Goal: Contribute content

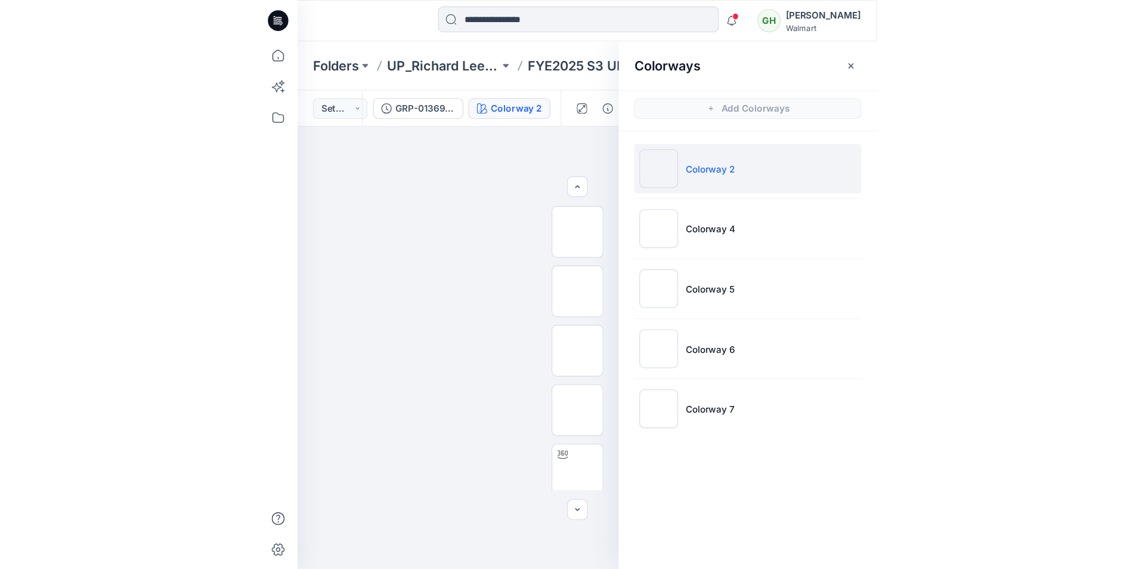
scroll to position [179, 0]
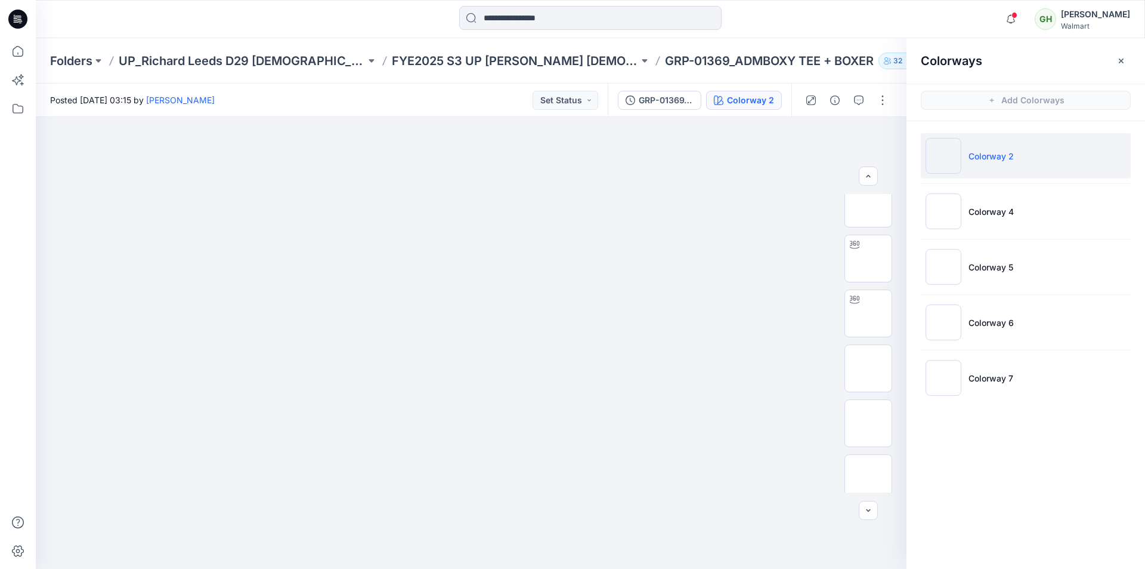
click at [18, 18] on icon at bounding box center [17, 19] width 19 height 19
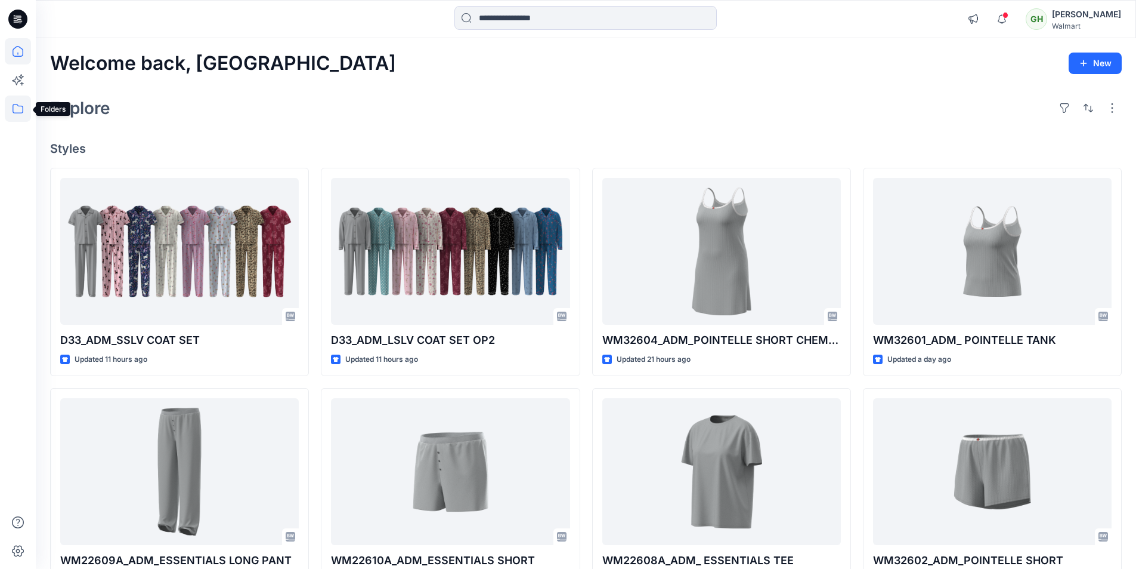
click at [19, 110] on icon at bounding box center [18, 108] width 26 height 26
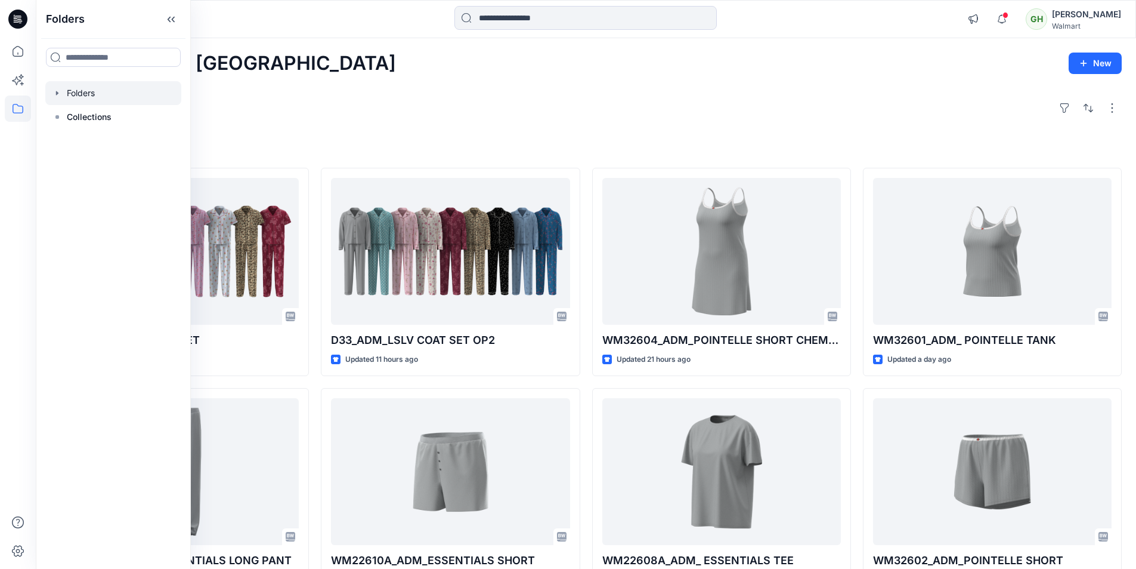
click at [75, 97] on div at bounding box center [113, 93] width 136 height 24
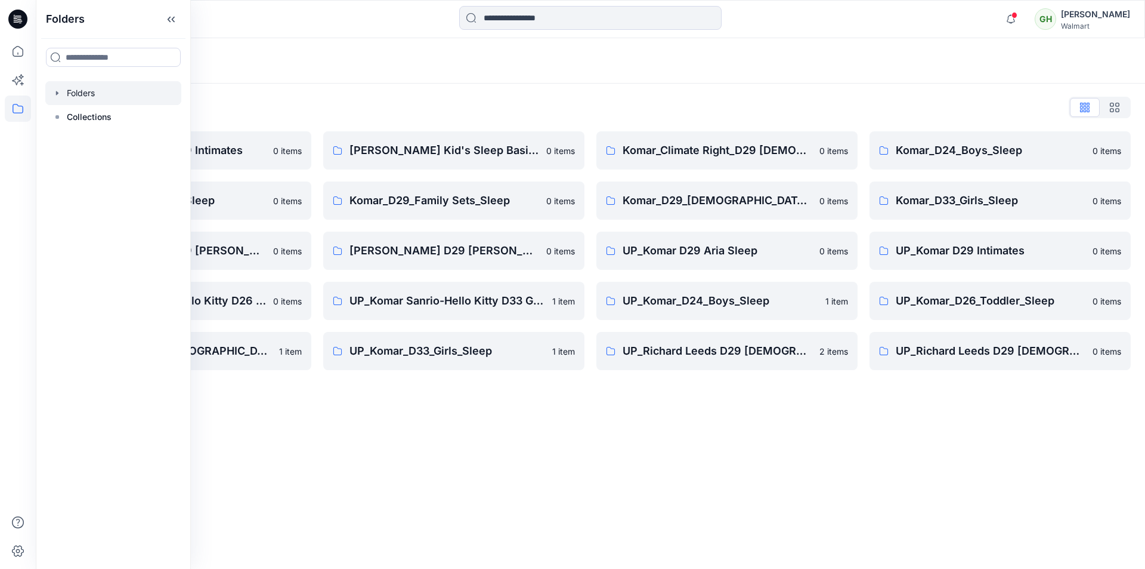
click at [499, 58] on div "Folders" at bounding box center [544, 60] width 988 height 17
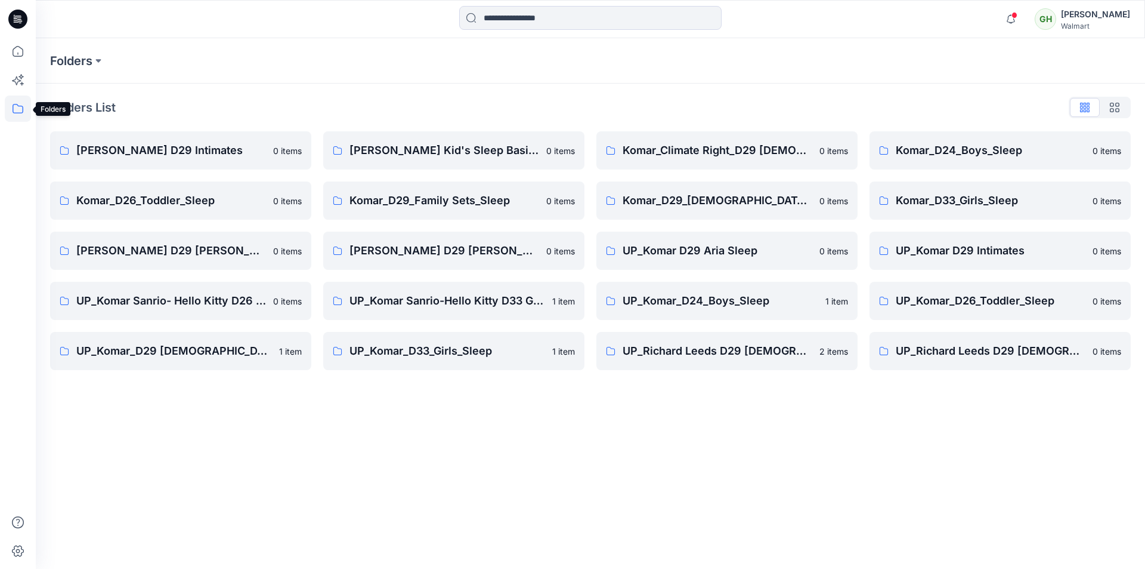
click at [23, 109] on icon at bounding box center [18, 109] width 11 height 10
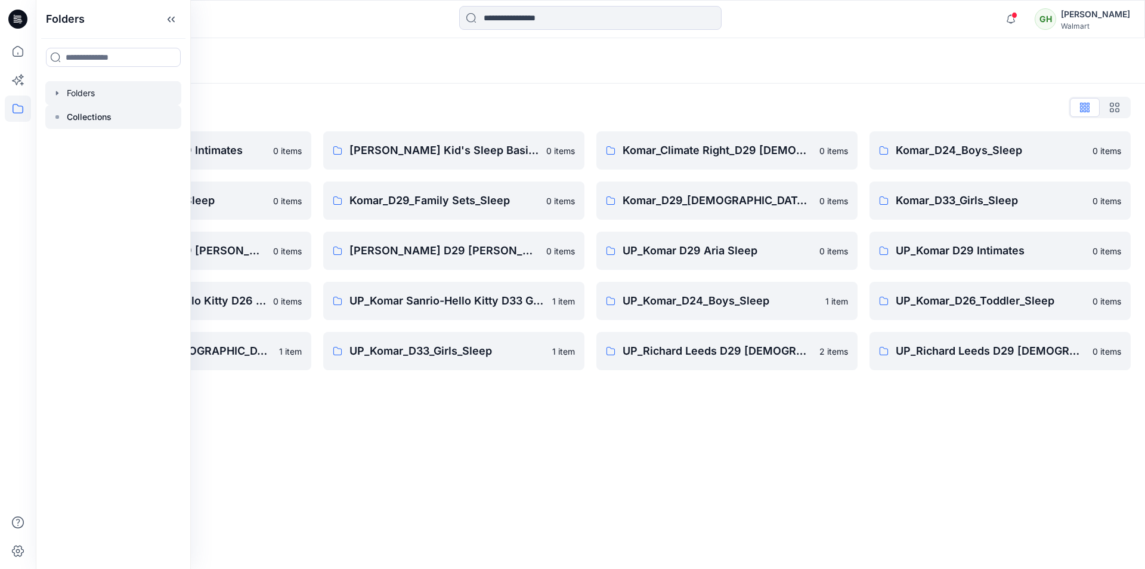
click at [89, 122] on p "Collections" at bounding box center [89, 117] width 45 height 14
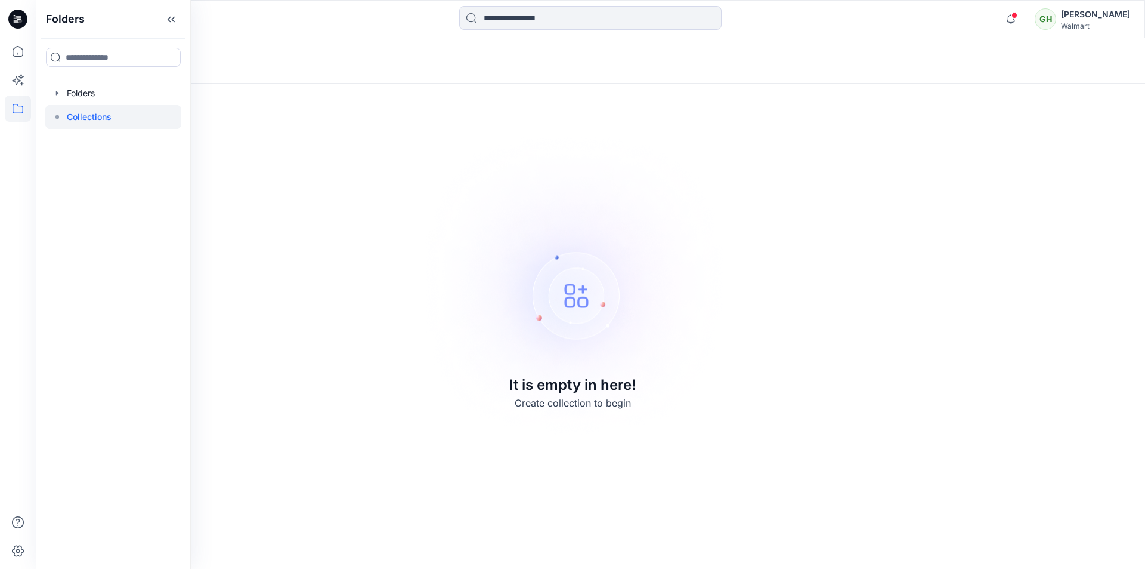
click at [381, 96] on div "Collections It is empty in here! Create collection to begin" at bounding box center [591, 303] width 1110 height 530
click at [12, 27] on icon at bounding box center [17, 19] width 19 height 38
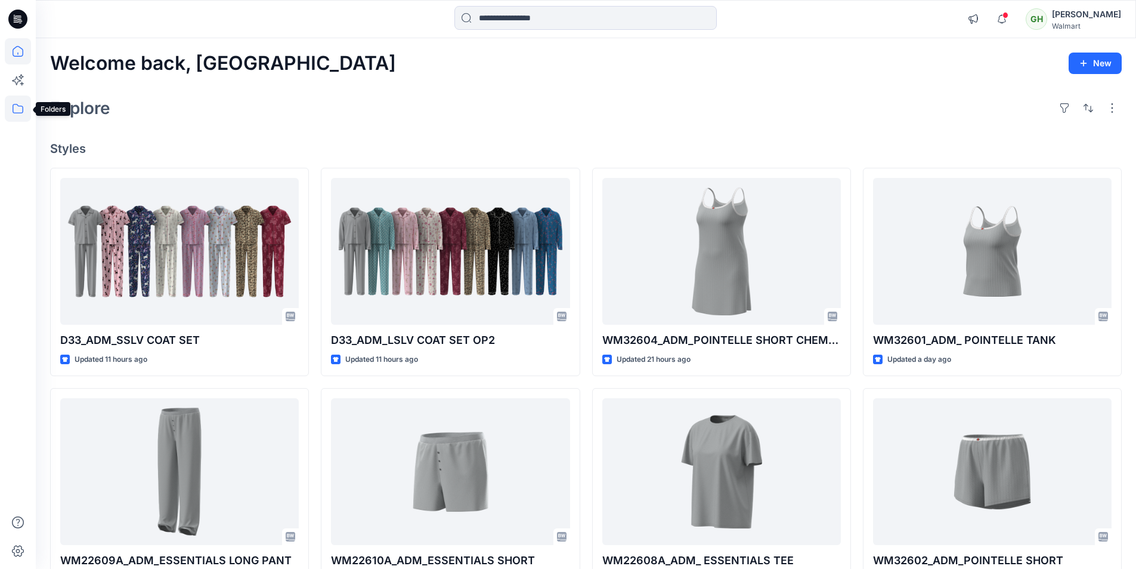
click at [17, 113] on icon at bounding box center [18, 109] width 11 height 10
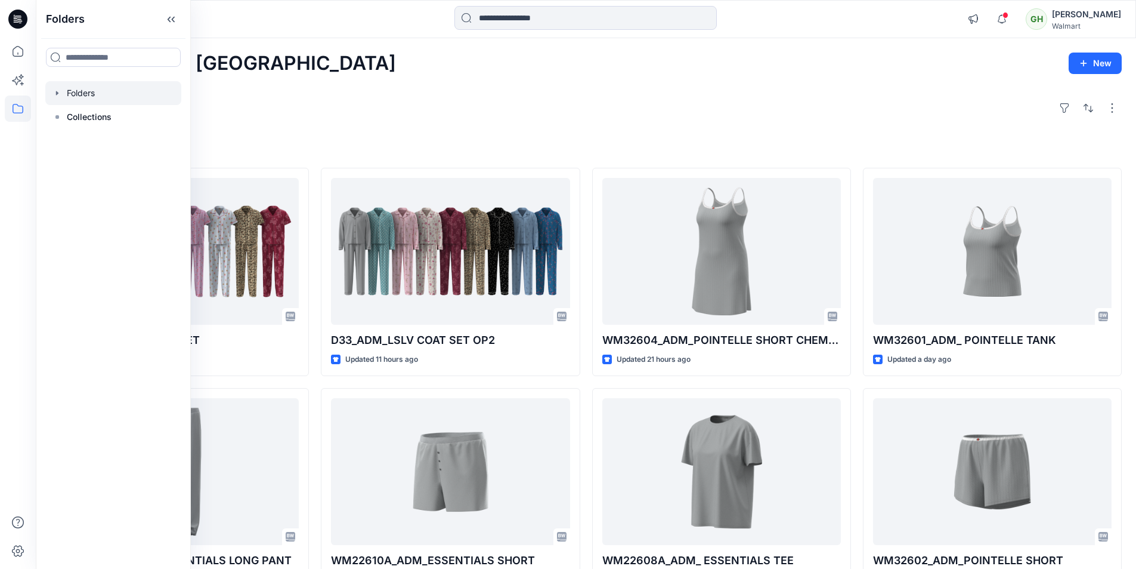
click at [112, 103] on div at bounding box center [113, 93] width 136 height 24
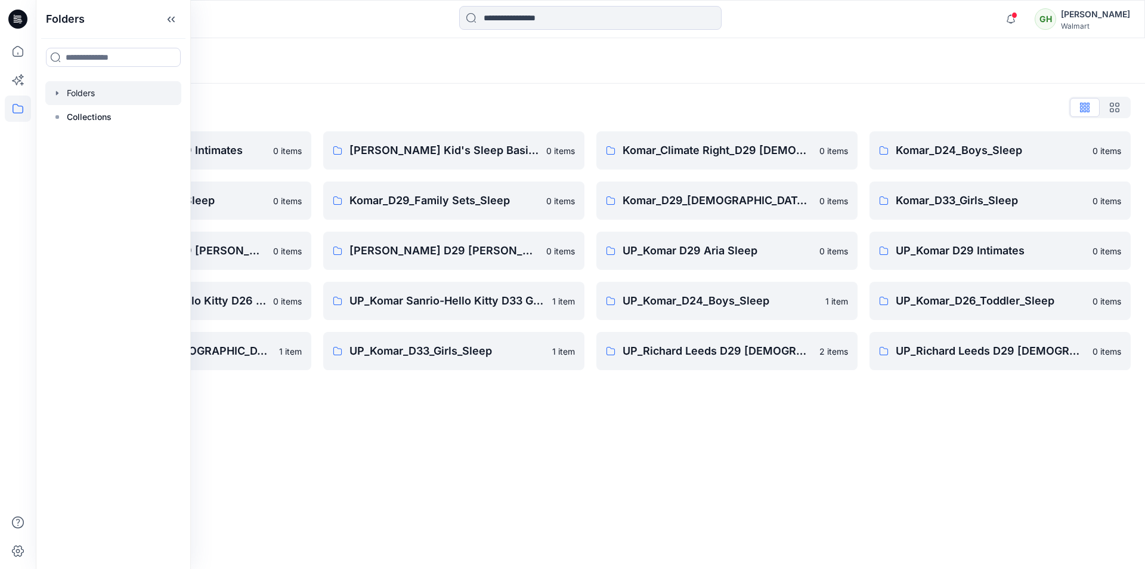
click at [465, 446] on div "Folders Folders List Komar D29 Intimates 0 items Komar_D26_Toddler_Sleep 0 item…" at bounding box center [591, 303] width 1110 height 530
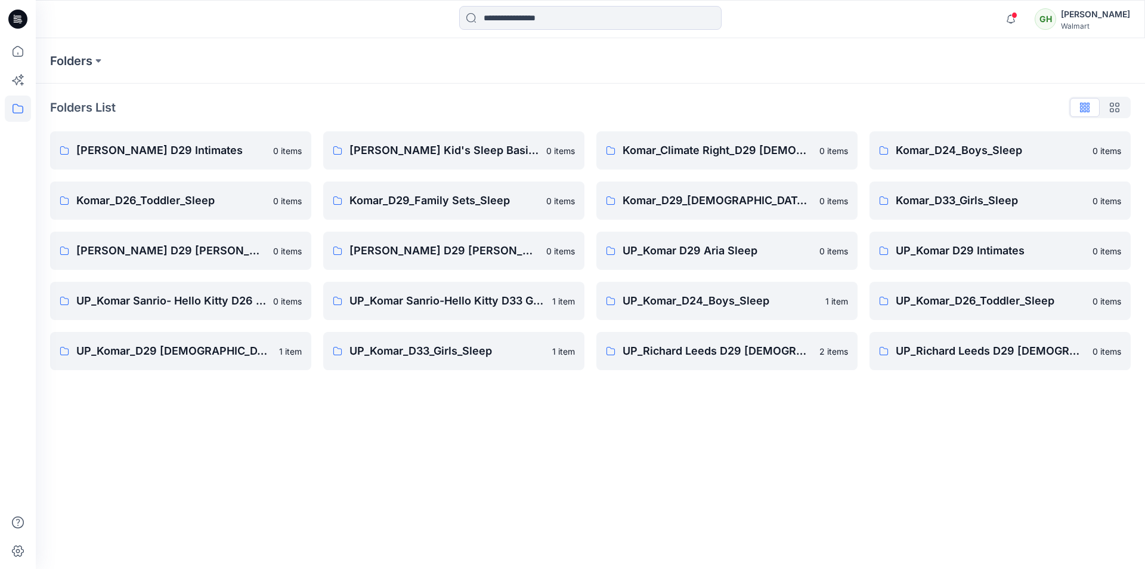
click at [885, 437] on div "Folders Folders List Komar D29 Intimates 0 items Komar_D26_Toddler_Sleep 0 item…" at bounding box center [591, 303] width 1110 height 530
click at [21, 24] on icon at bounding box center [17, 19] width 19 height 19
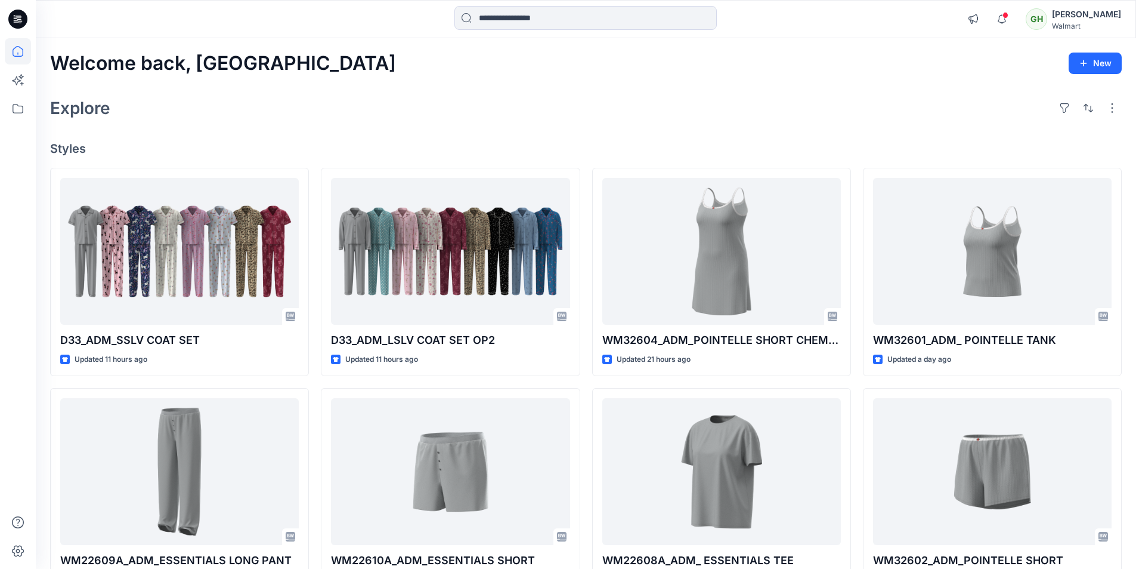
click at [481, 119] on div "Explore" at bounding box center [586, 108] width 1072 height 29
click at [205, 150] on h4 "Styles" at bounding box center [586, 148] width 1072 height 14
click at [841, 107] on div "Explore" at bounding box center [586, 108] width 1072 height 29
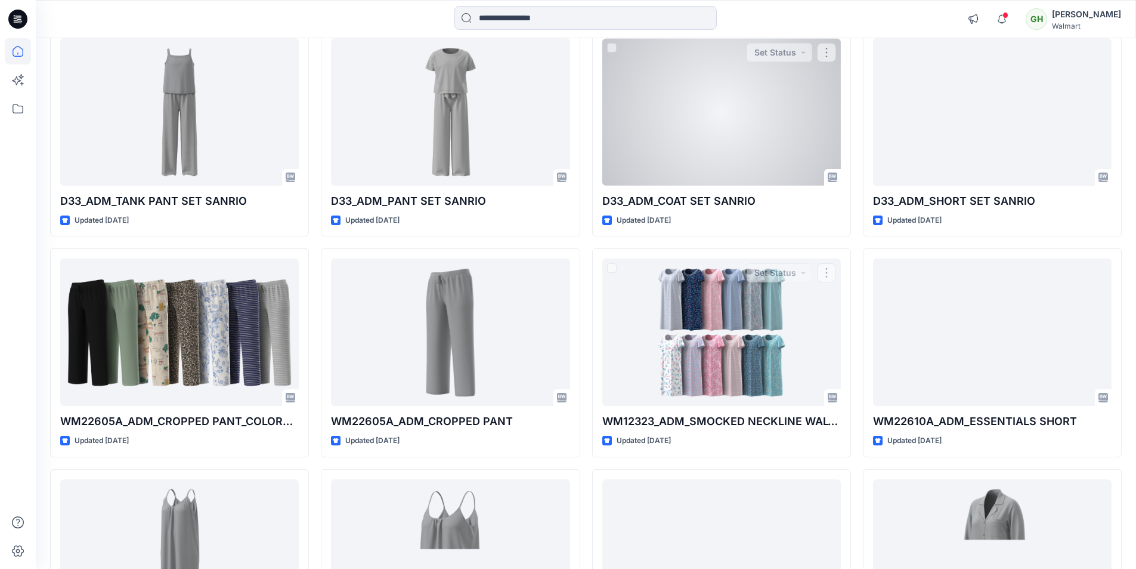
scroll to position [9133, 0]
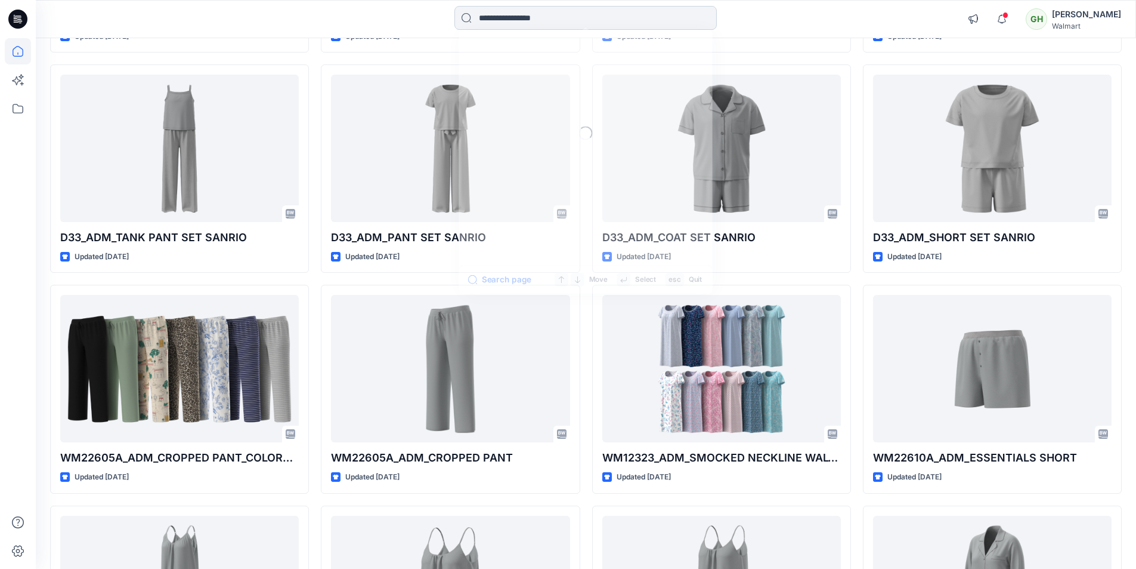
click at [557, 21] on input at bounding box center [586, 18] width 262 height 24
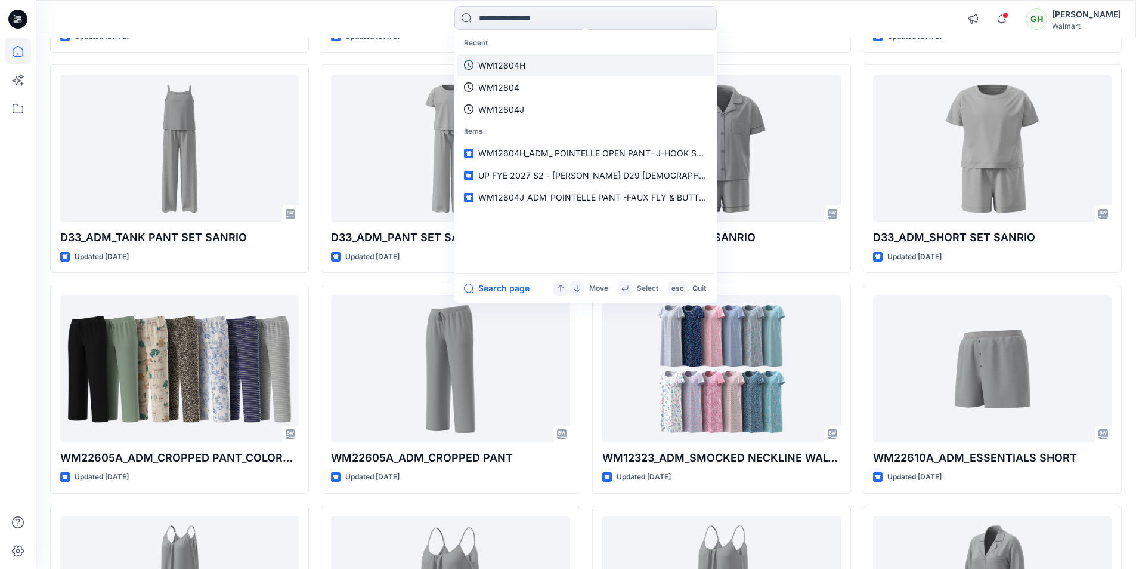
click at [522, 68] on p "WM12604H" at bounding box center [501, 65] width 47 height 13
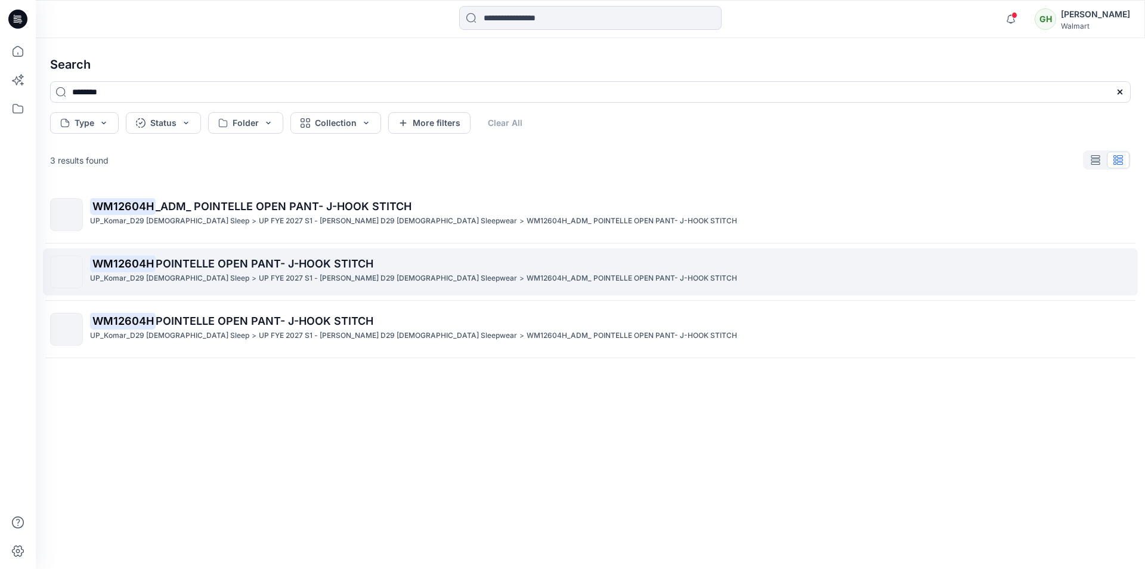
click at [236, 264] on span "POINTELLE OPEN PANT- J-HOOK STITCH" at bounding box center [265, 263] width 218 height 13
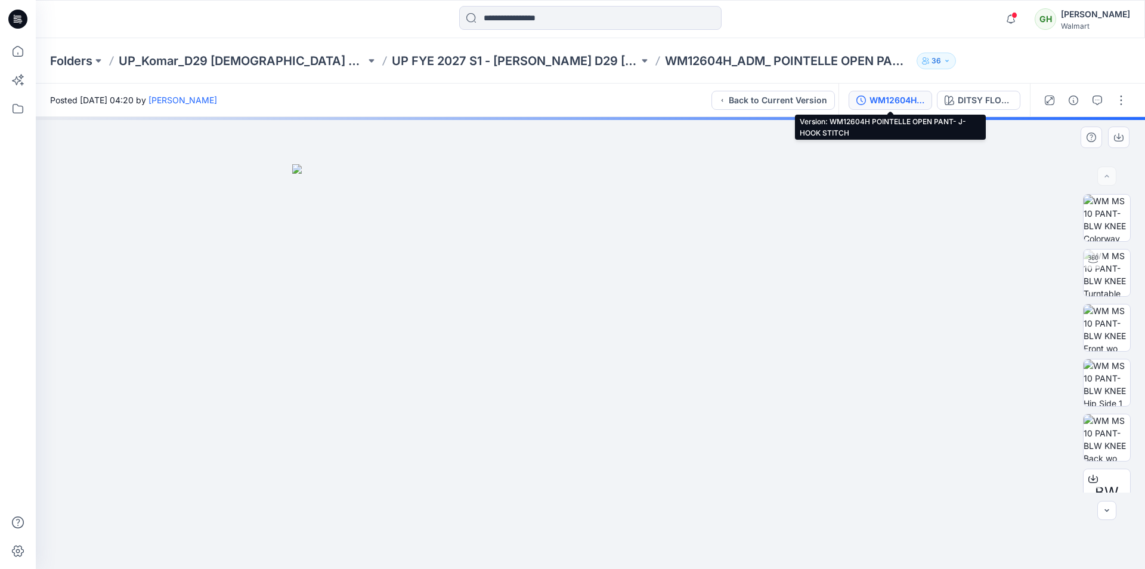
click at [892, 100] on div "WM12604H POINTELLE OPEN PANT- J-HOOK STITCH" at bounding box center [897, 100] width 55 height 13
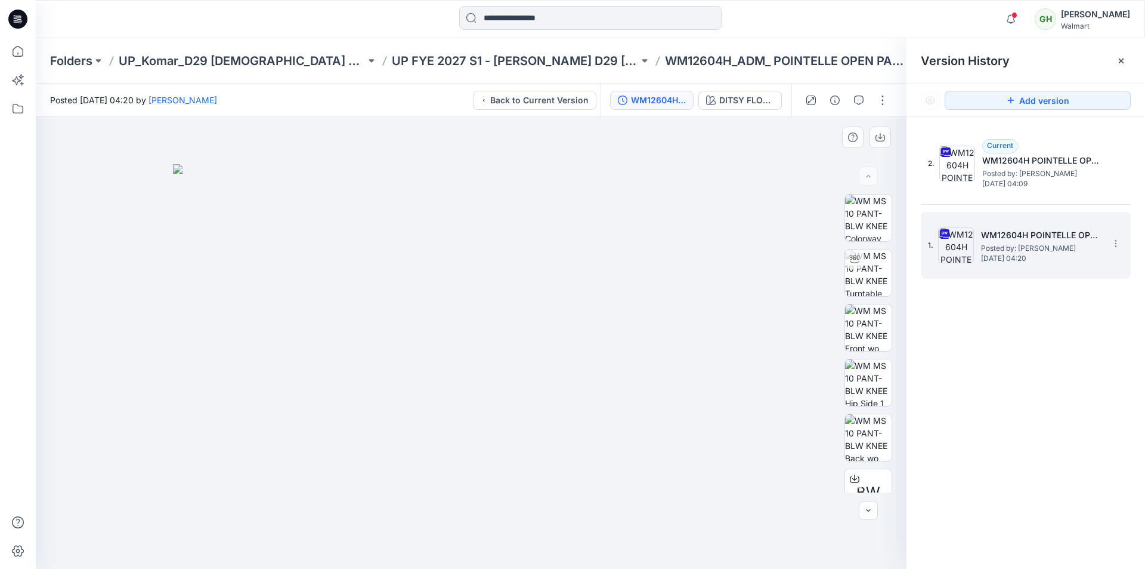
click at [1048, 251] on span "Posted by: [PERSON_NAME]" at bounding box center [1040, 248] width 119 height 12
click at [1024, 243] on span "Posted by: [PERSON_NAME]" at bounding box center [1040, 248] width 119 height 12
click at [1051, 231] on h5 "WM12604H POINTELLE OPEN PANT- J-HOOK STITCH" at bounding box center [1040, 235] width 119 height 14
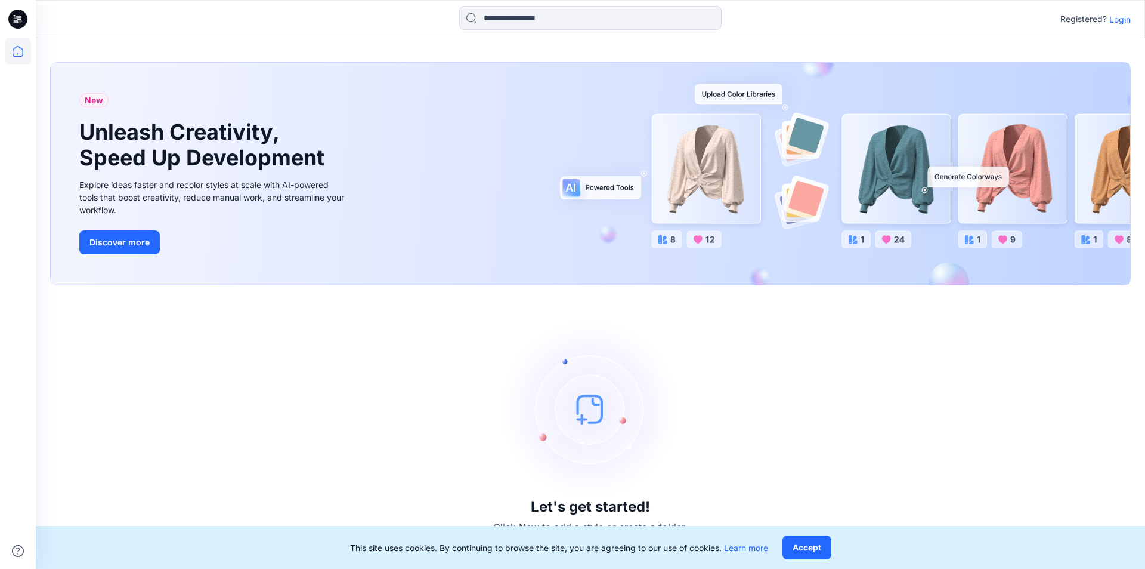
click at [24, 23] on icon at bounding box center [17, 19] width 19 height 19
click at [1114, 22] on p "Login" at bounding box center [1120, 19] width 21 height 13
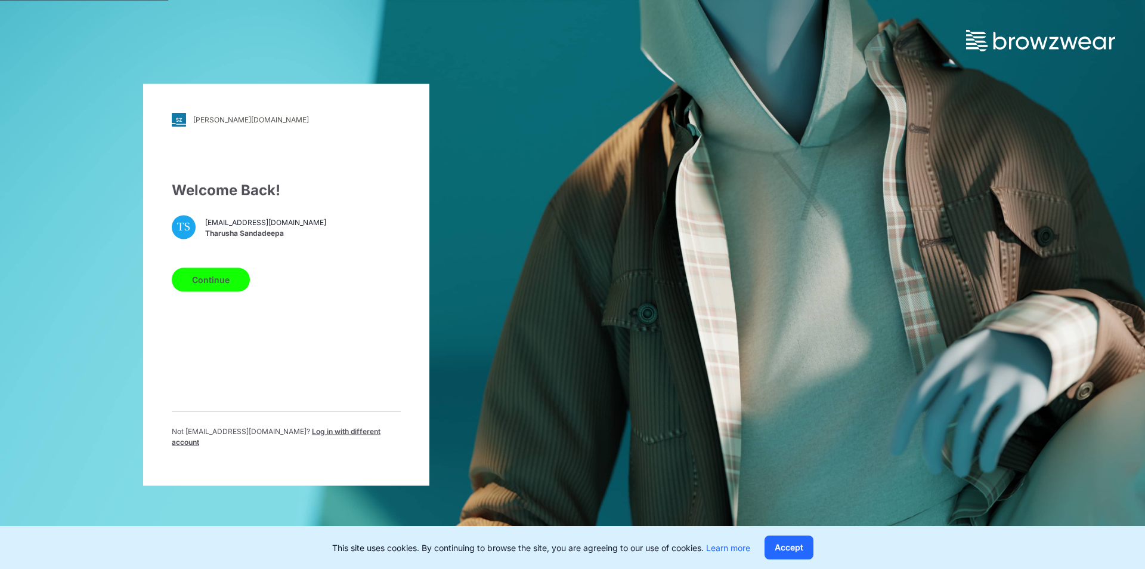
click at [214, 288] on button "Continue" at bounding box center [211, 279] width 78 height 24
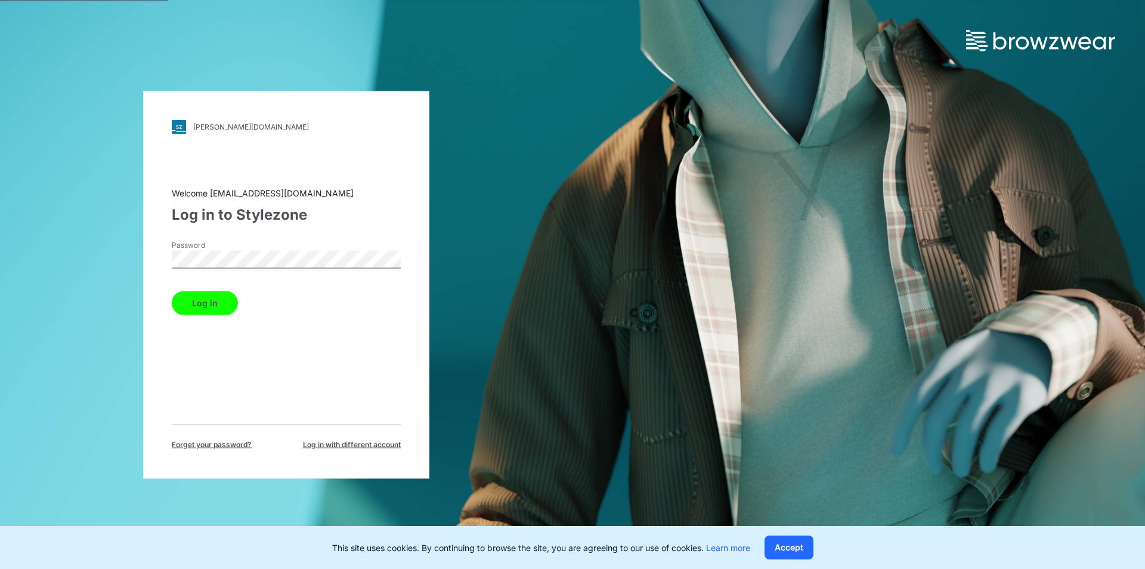
click at [222, 300] on button "Log in" at bounding box center [205, 303] width 66 height 24
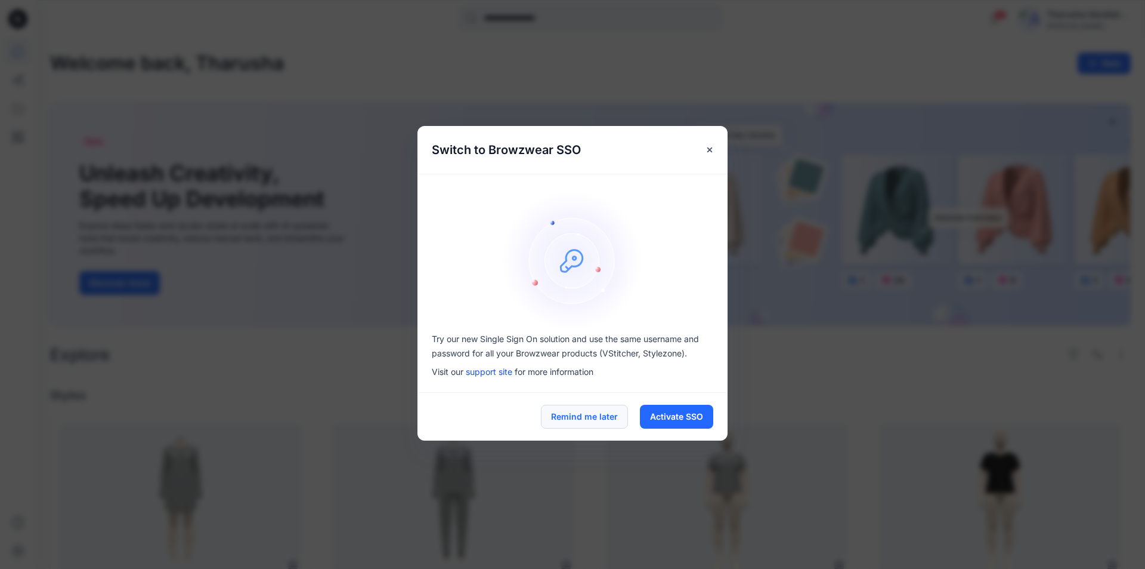
click at [594, 419] on button "Remind me later" at bounding box center [584, 416] width 87 height 24
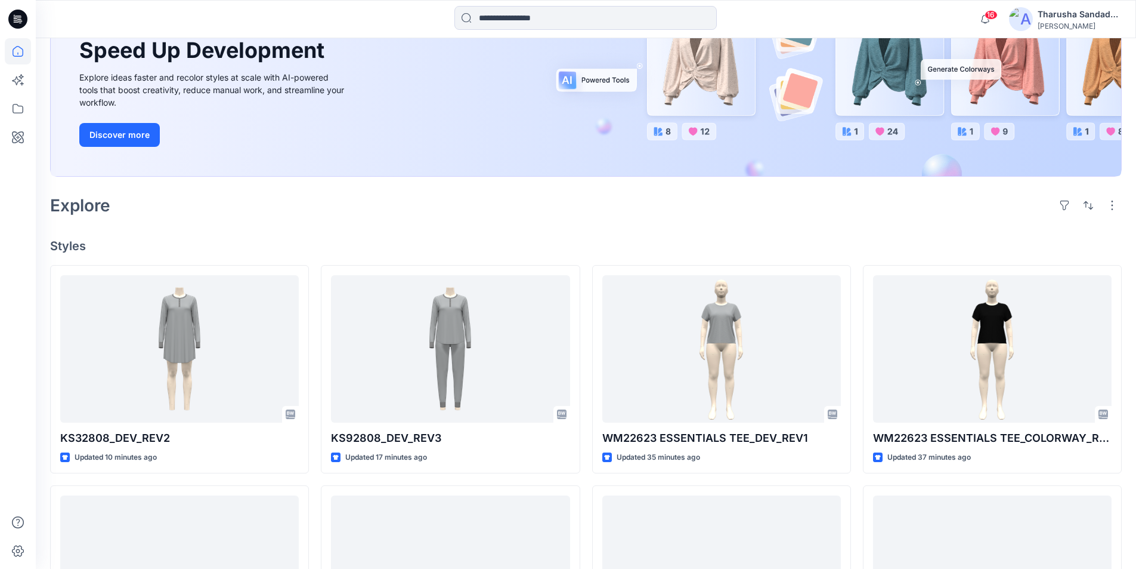
scroll to position [132, 0]
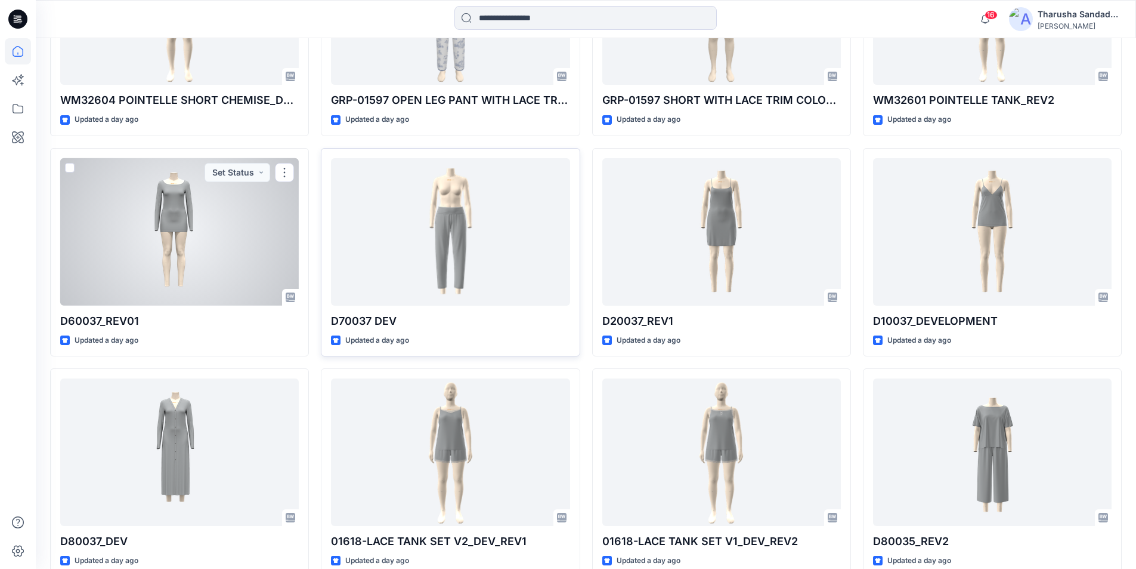
scroll to position [1147, 0]
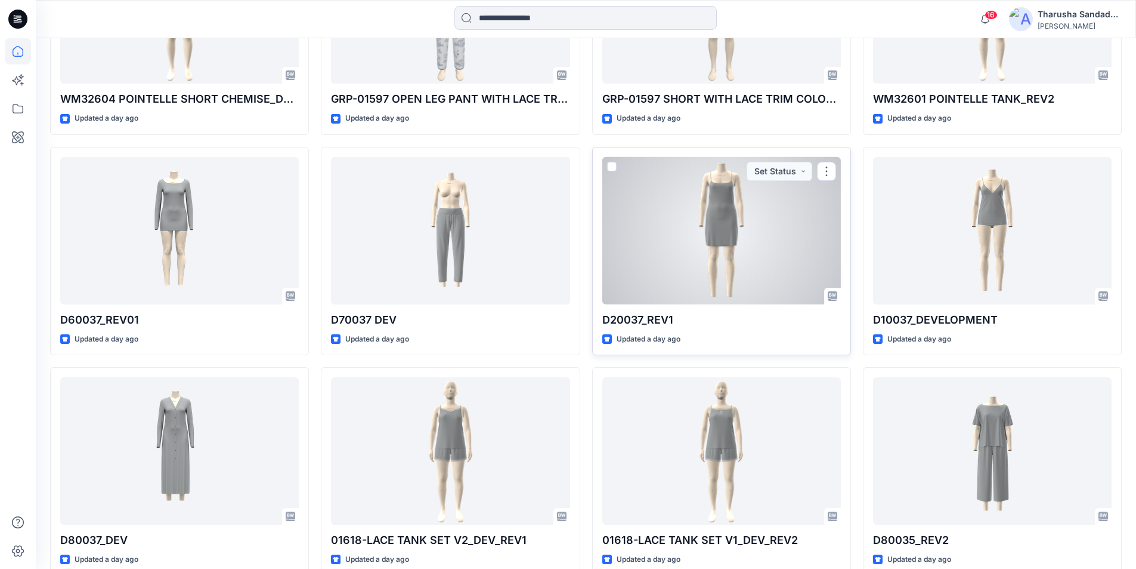
click at [716, 249] on div at bounding box center [722, 230] width 239 height 147
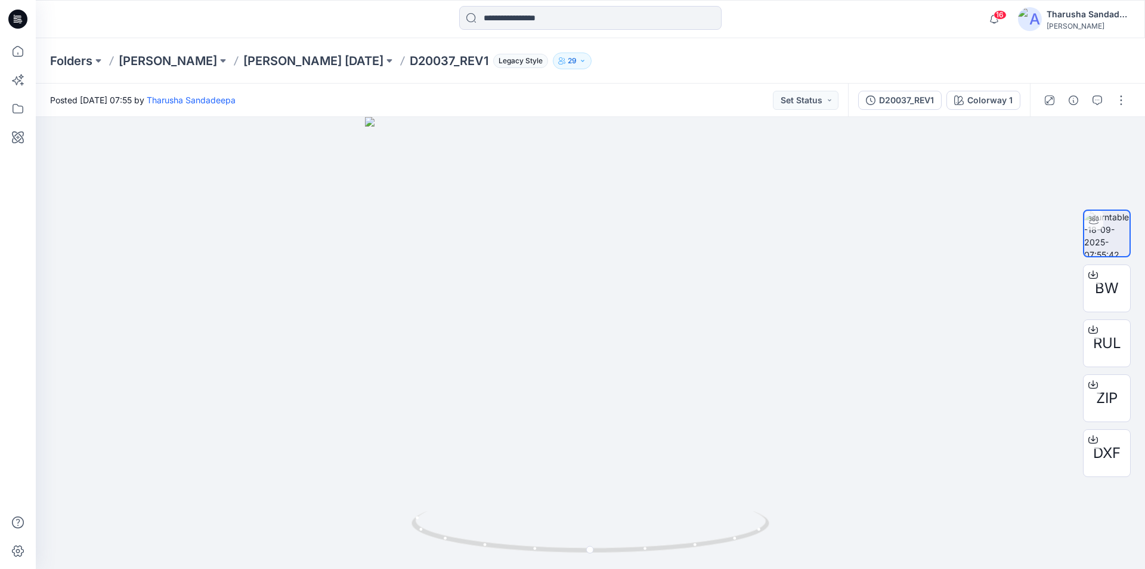
drag, startPoint x: 19, startPoint y: 21, endPoint x: 26, endPoint y: 16, distance: 8.6
click at [19, 21] on icon at bounding box center [20, 21] width 4 height 1
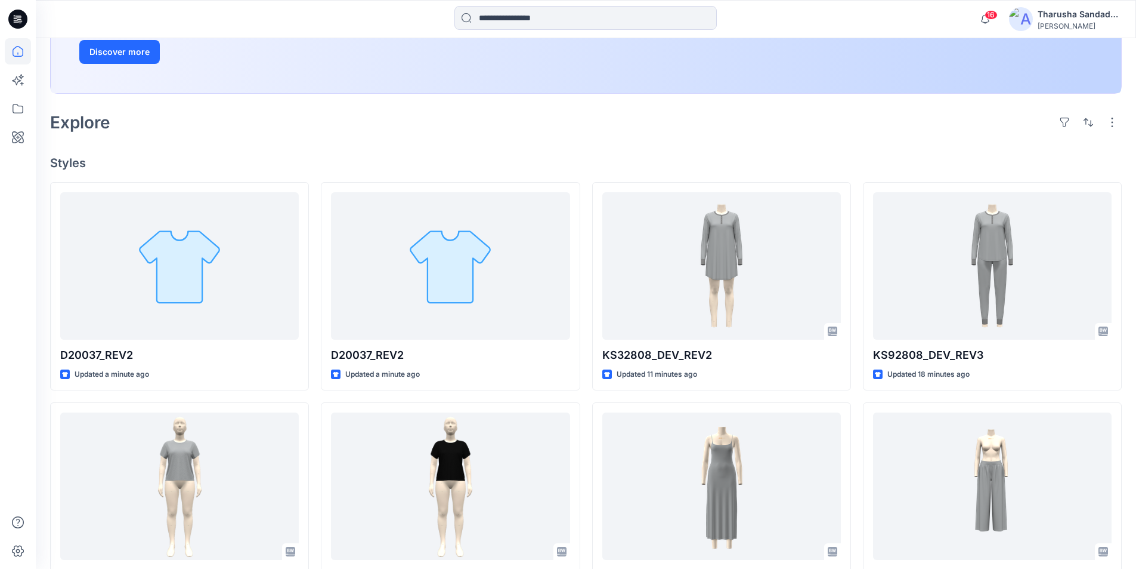
scroll to position [239, 0]
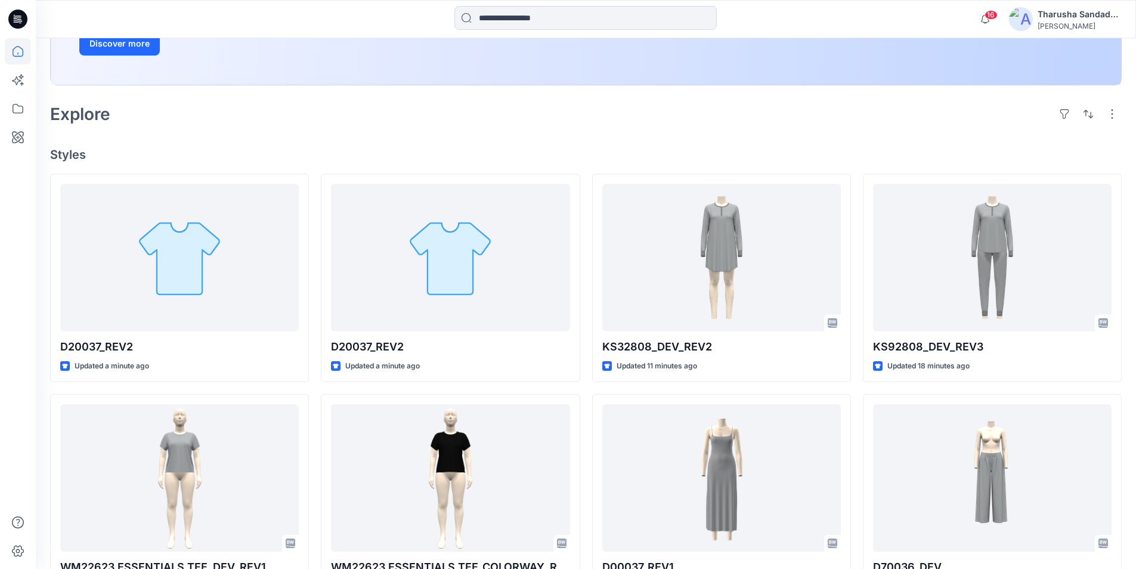
click at [327, 149] on h4 "Styles" at bounding box center [586, 154] width 1072 height 14
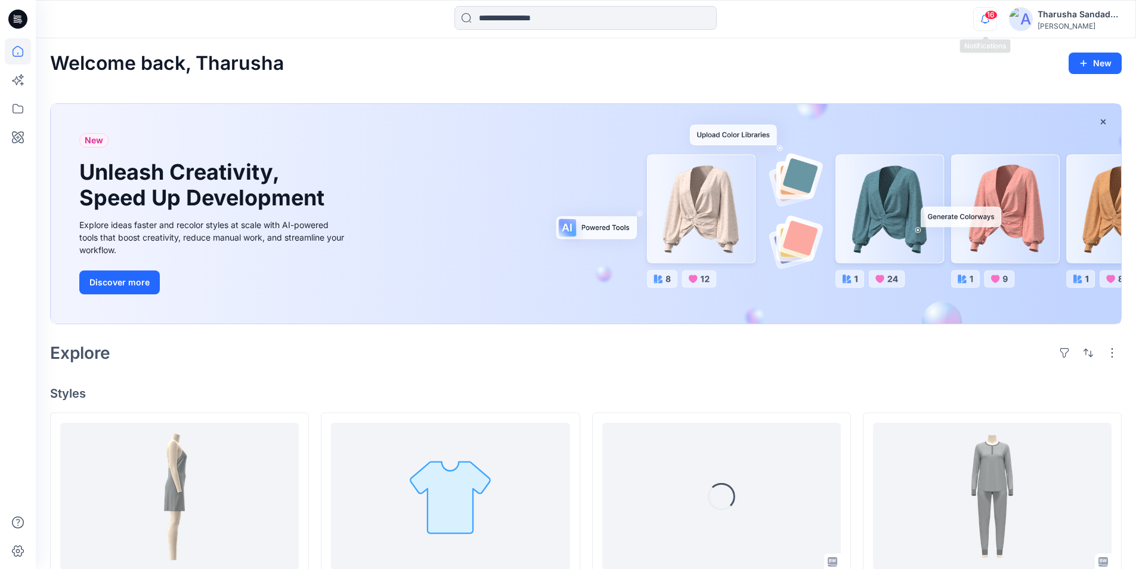
click at [978, 24] on icon "button" at bounding box center [985, 19] width 23 height 24
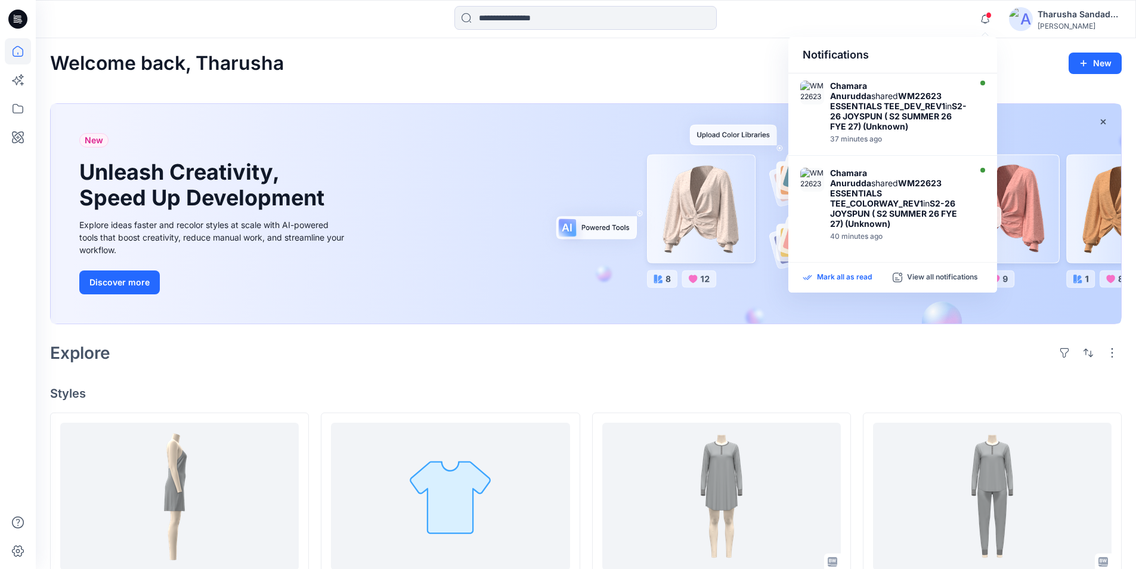
click at [839, 282] on p "Mark all as read" at bounding box center [844, 277] width 55 height 11
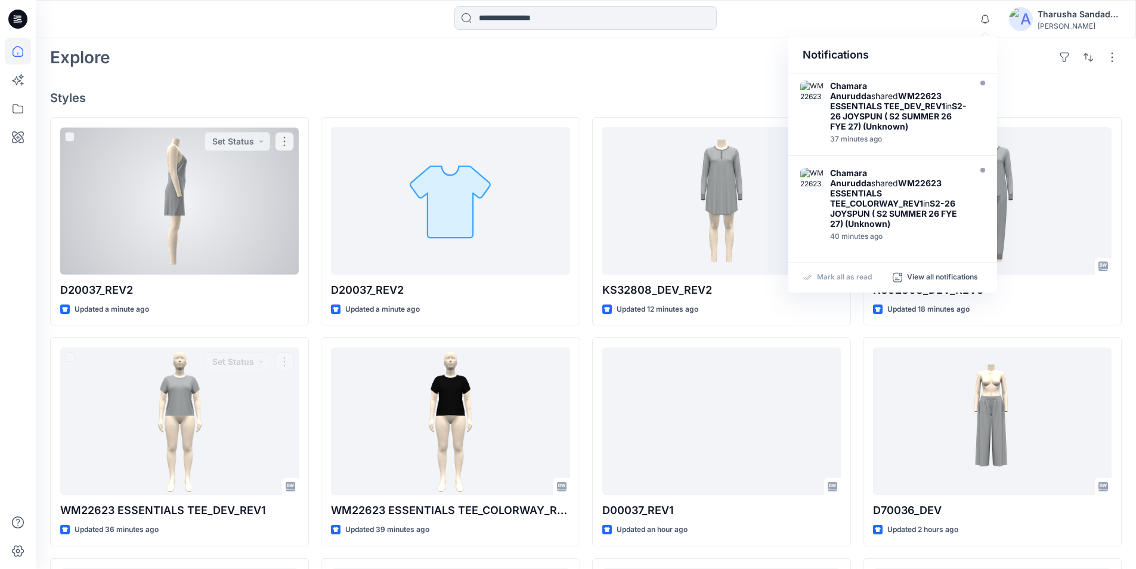
scroll to position [179, 0]
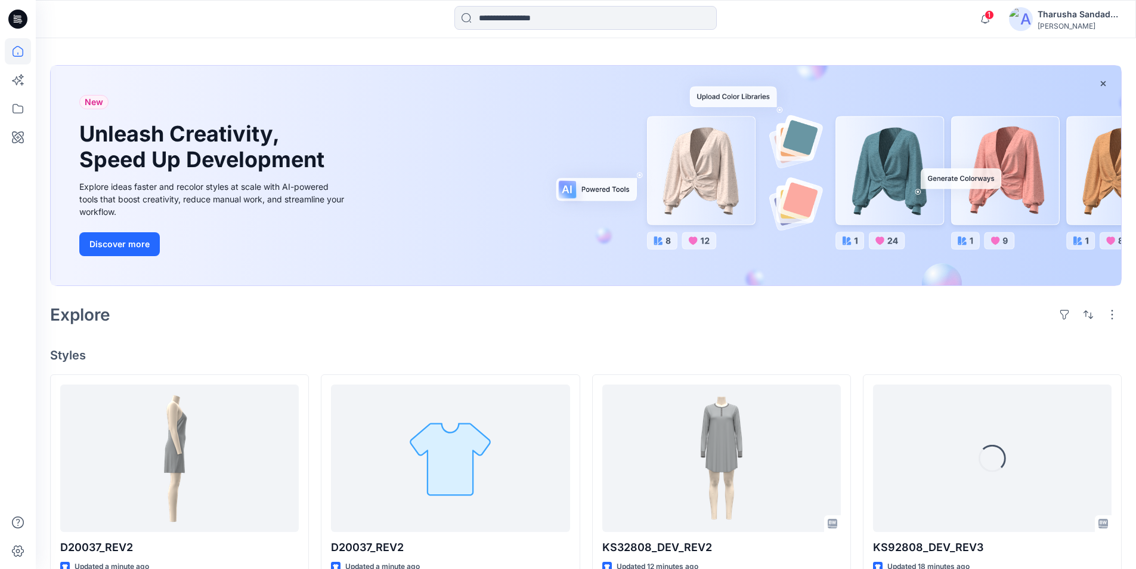
scroll to position [60, 0]
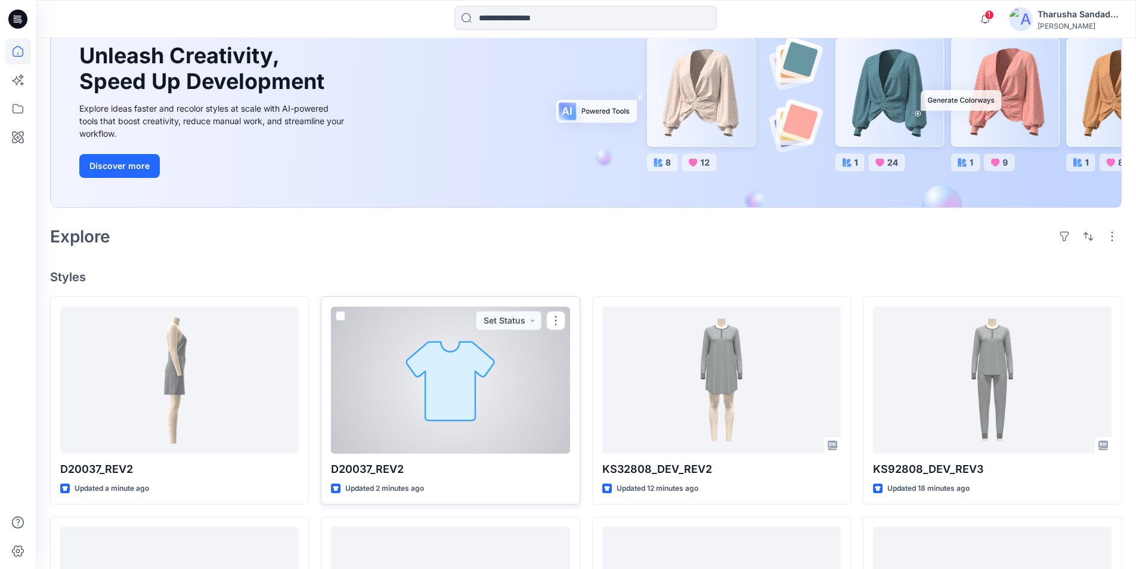
scroll to position [119, 0]
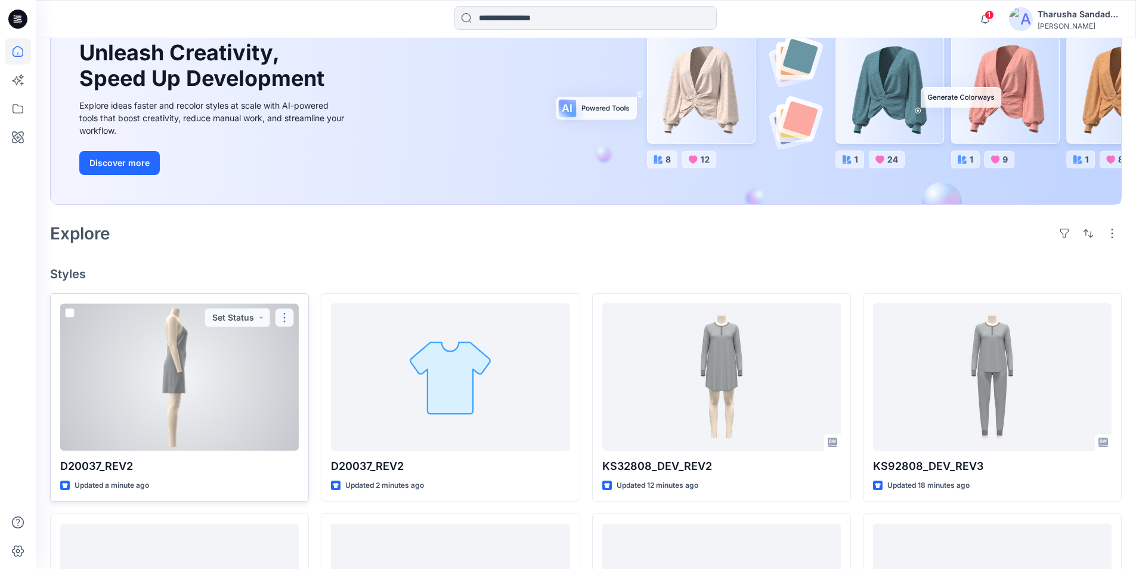
click at [287, 315] on button "button" at bounding box center [284, 317] width 19 height 19
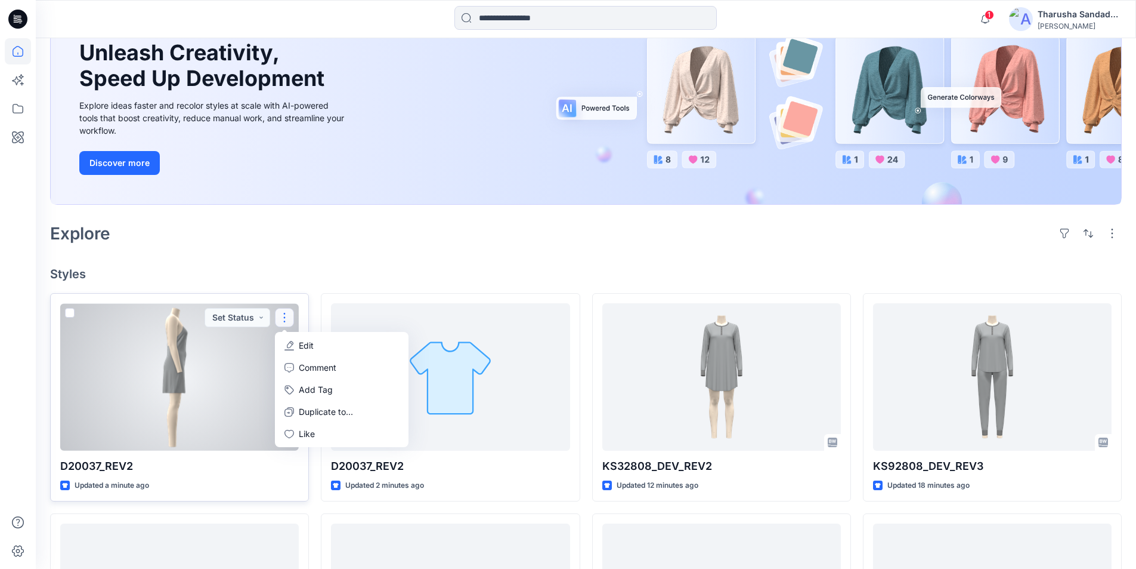
click at [311, 342] on p "Edit" at bounding box center [306, 345] width 15 height 13
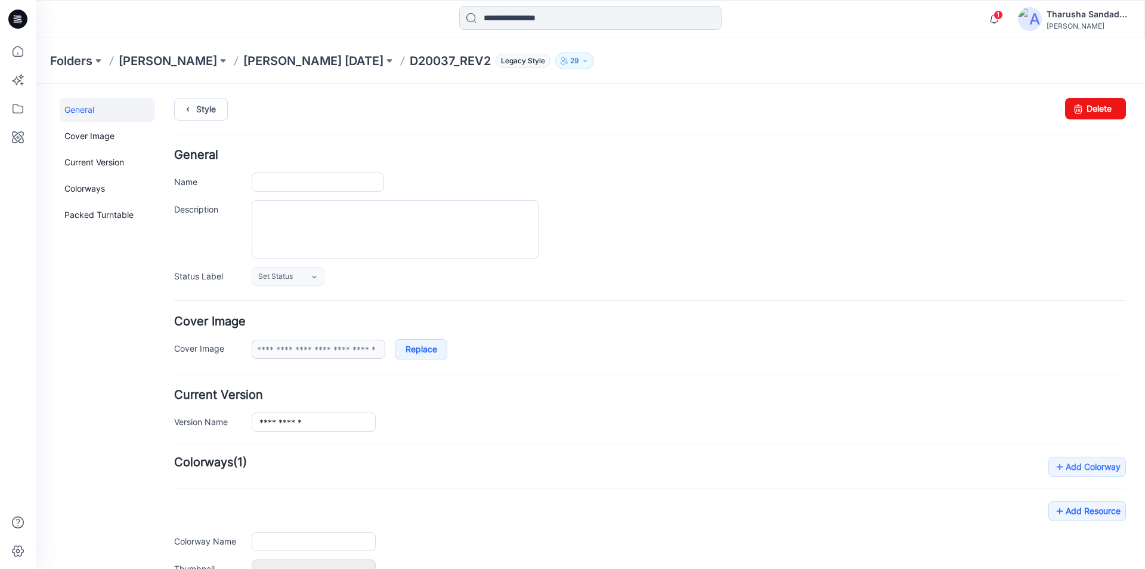
type input "**********"
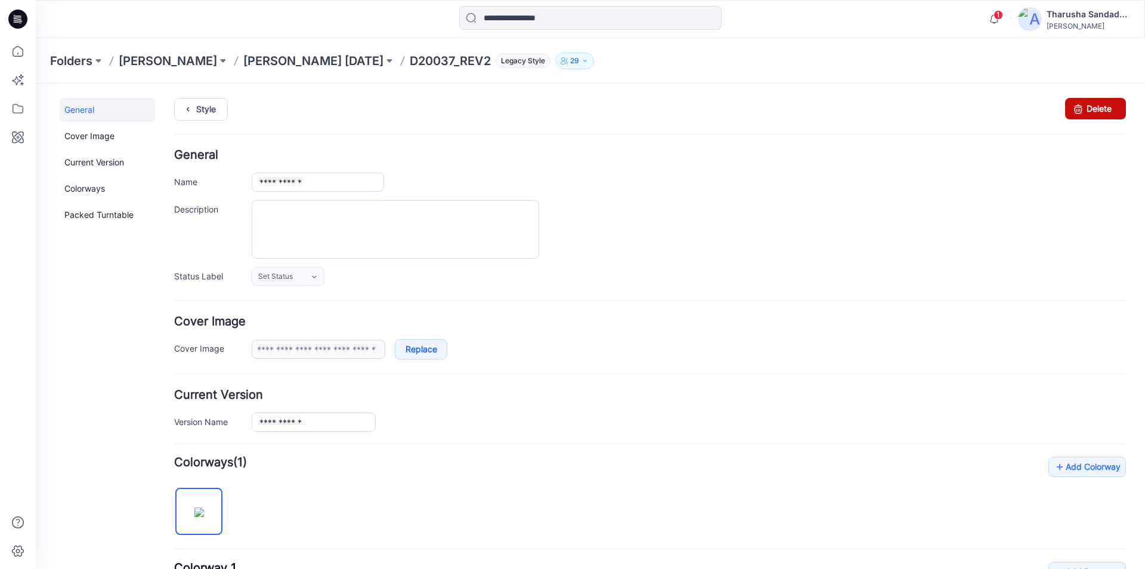
drag, startPoint x: 1099, startPoint y: 113, endPoint x: 668, endPoint y: 148, distance: 432.2
click at [1099, 113] on link "Delete" at bounding box center [1095, 108] width 61 height 21
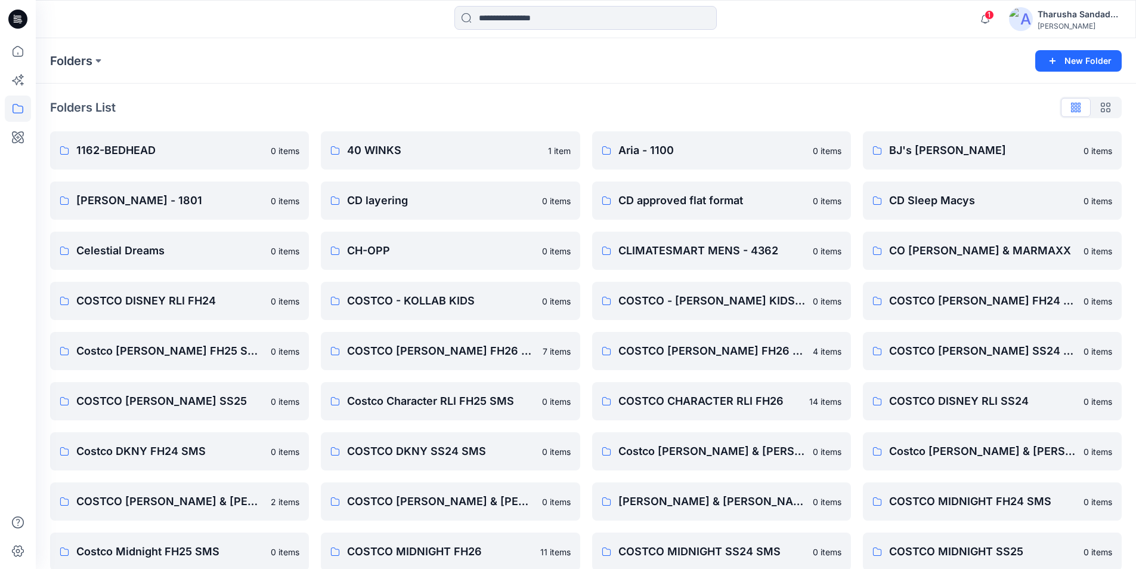
click at [23, 19] on icon at bounding box center [17, 19] width 19 height 19
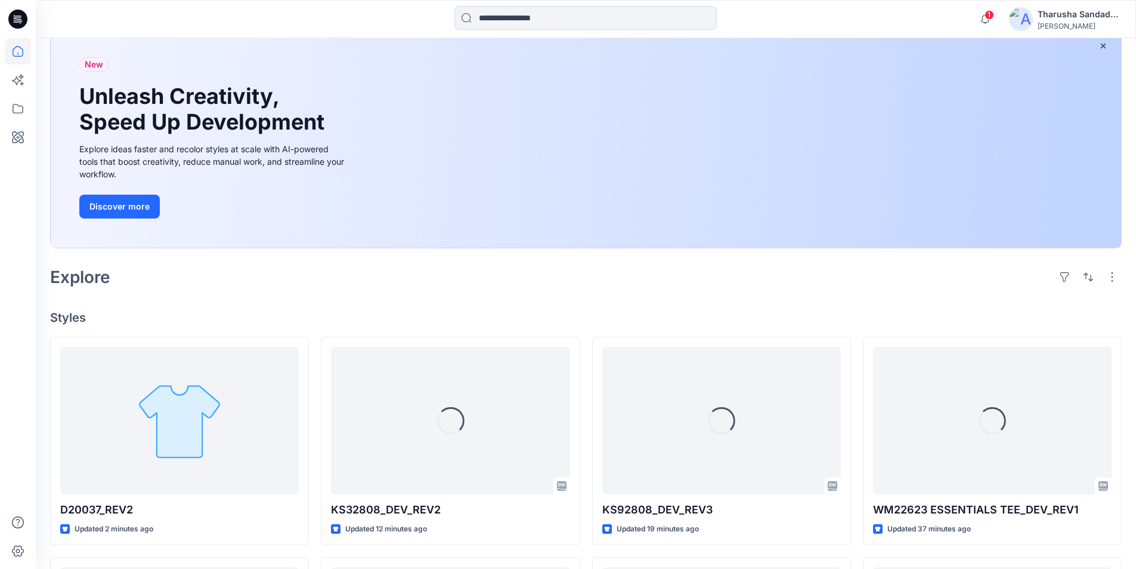
scroll to position [239, 0]
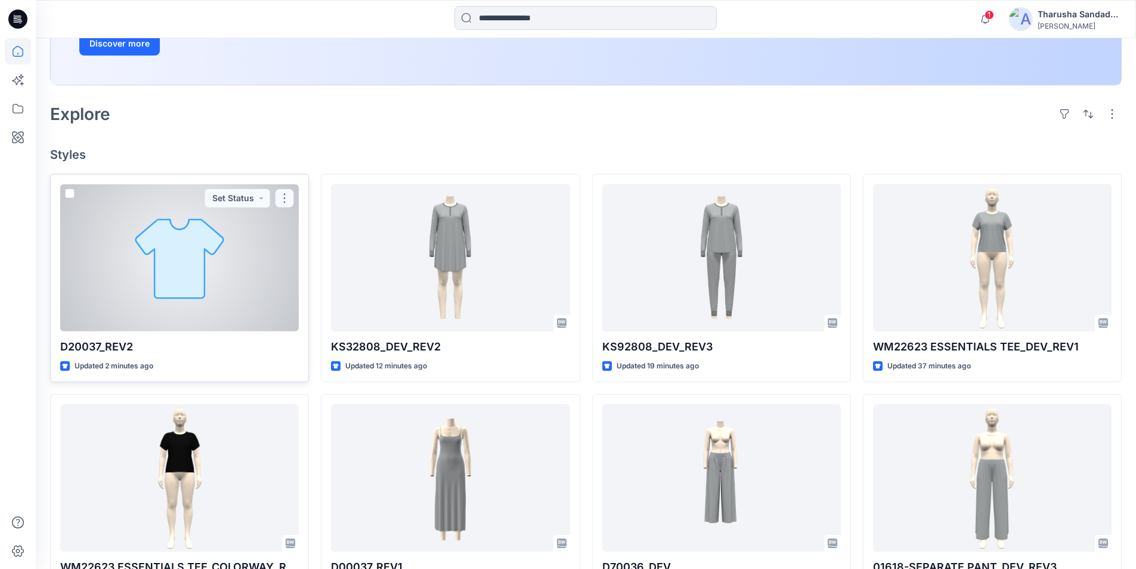
click at [285, 196] on button "button" at bounding box center [284, 198] width 19 height 19
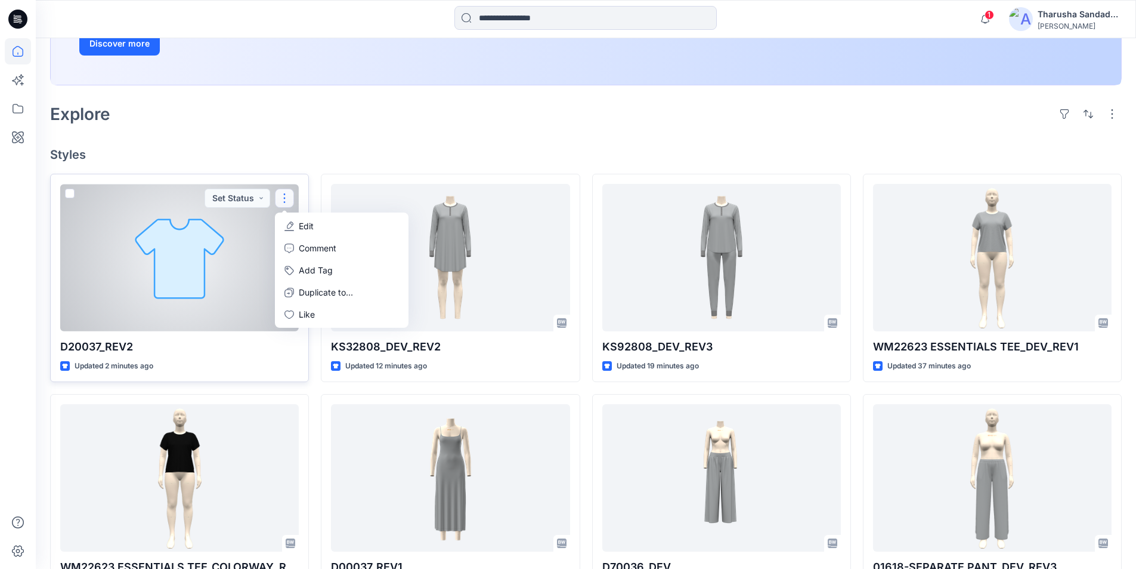
click at [311, 224] on p "Edit" at bounding box center [306, 226] width 15 height 13
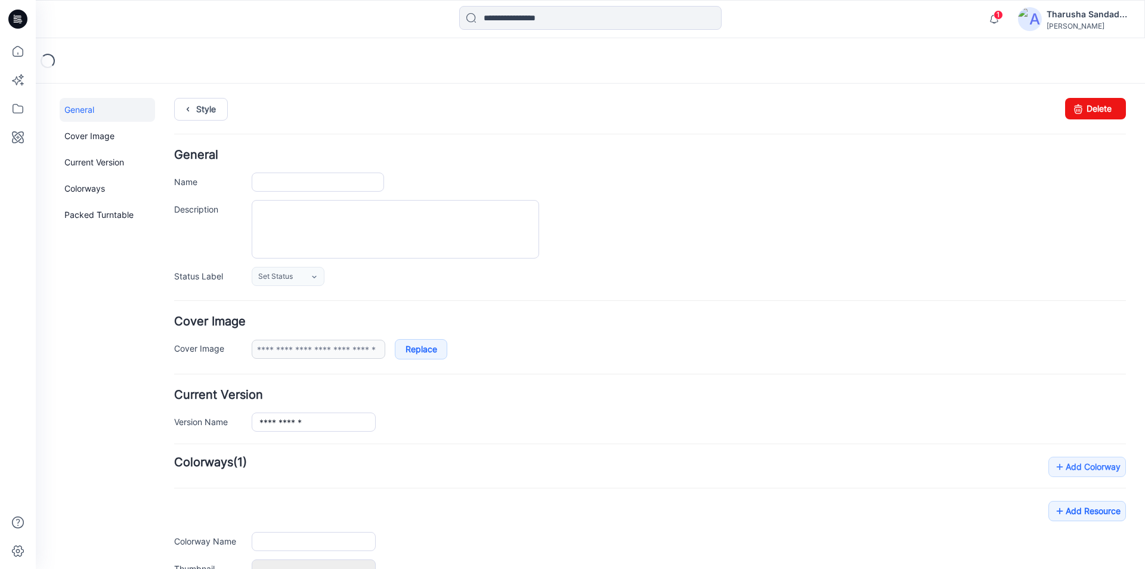
type input "**********"
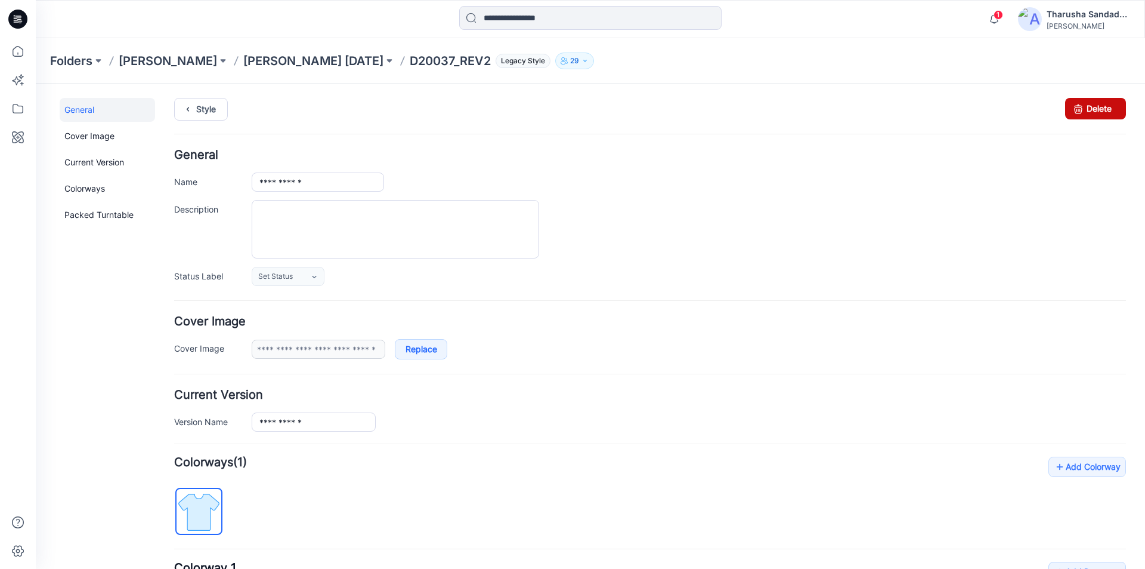
drag, startPoint x: 1072, startPoint y: 103, endPoint x: 659, endPoint y: 144, distance: 415.5
click at [1072, 103] on icon at bounding box center [1078, 108] width 17 height 21
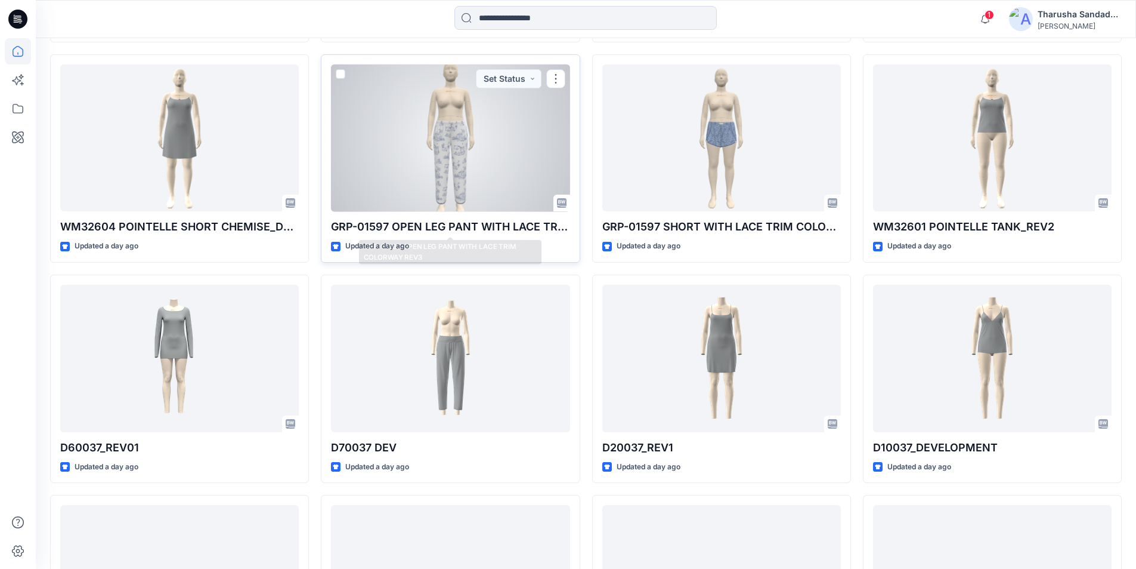
scroll to position [1027, 0]
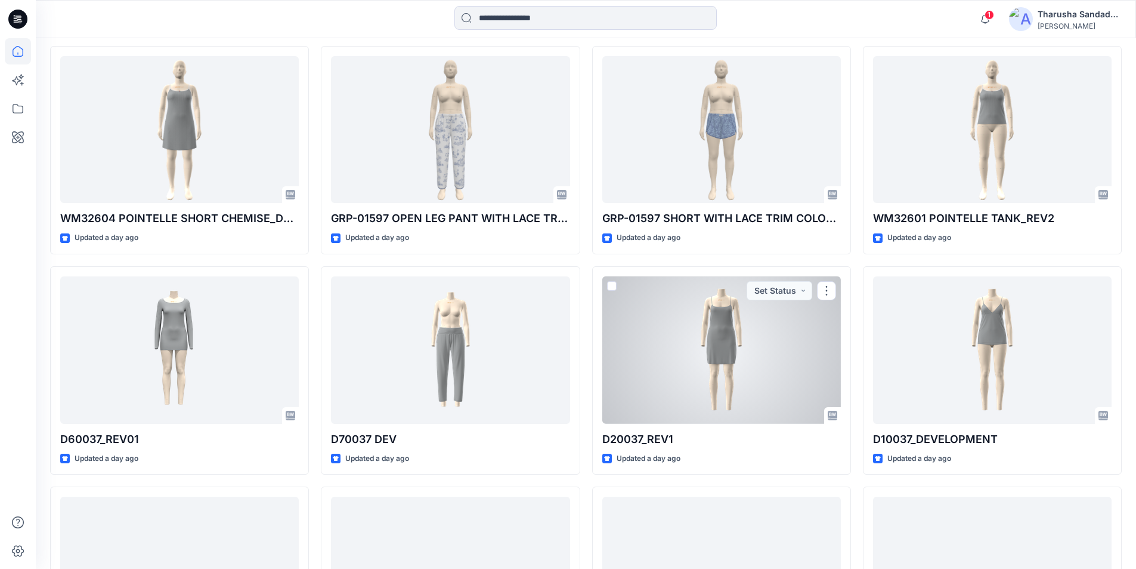
click at [748, 364] on div at bounding box center [722, 349] width 239 height 147
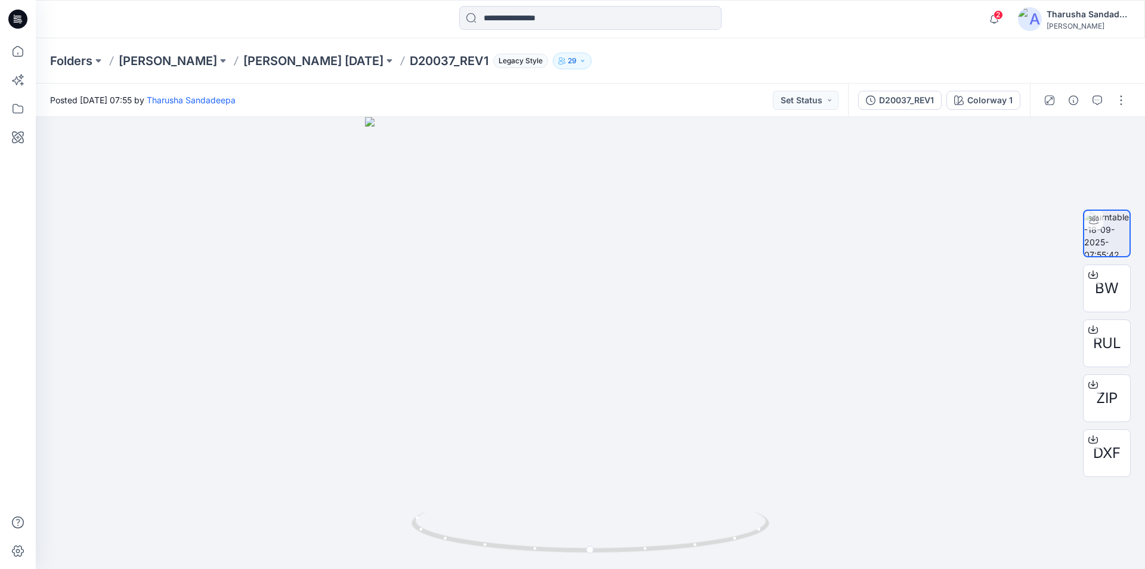
click at [14, 18] on icon at bounding box center [16, 18] width 4 height 1
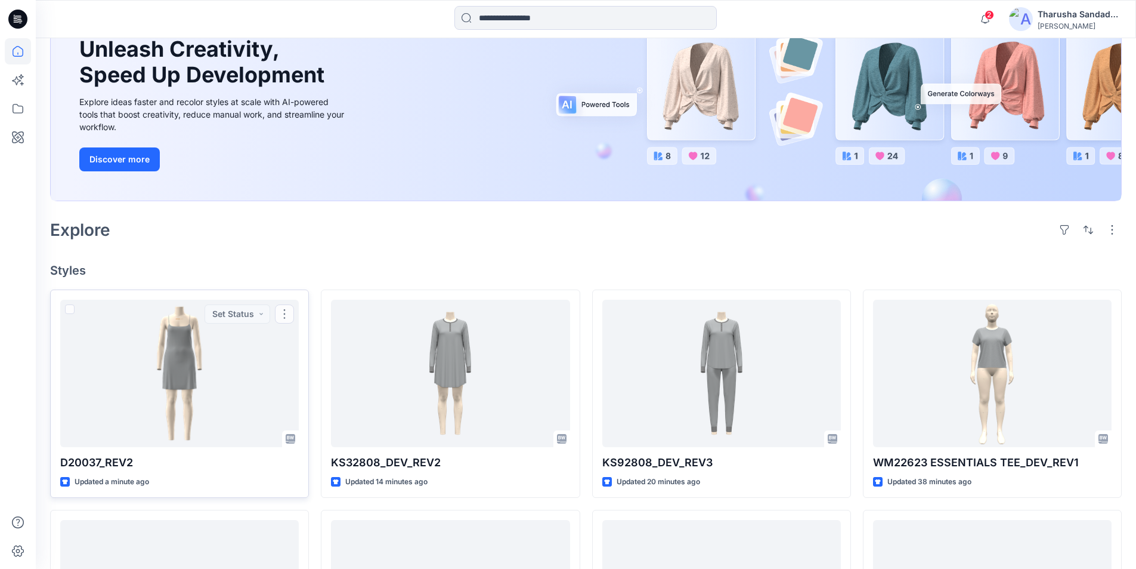
scroll to position [119, 0]
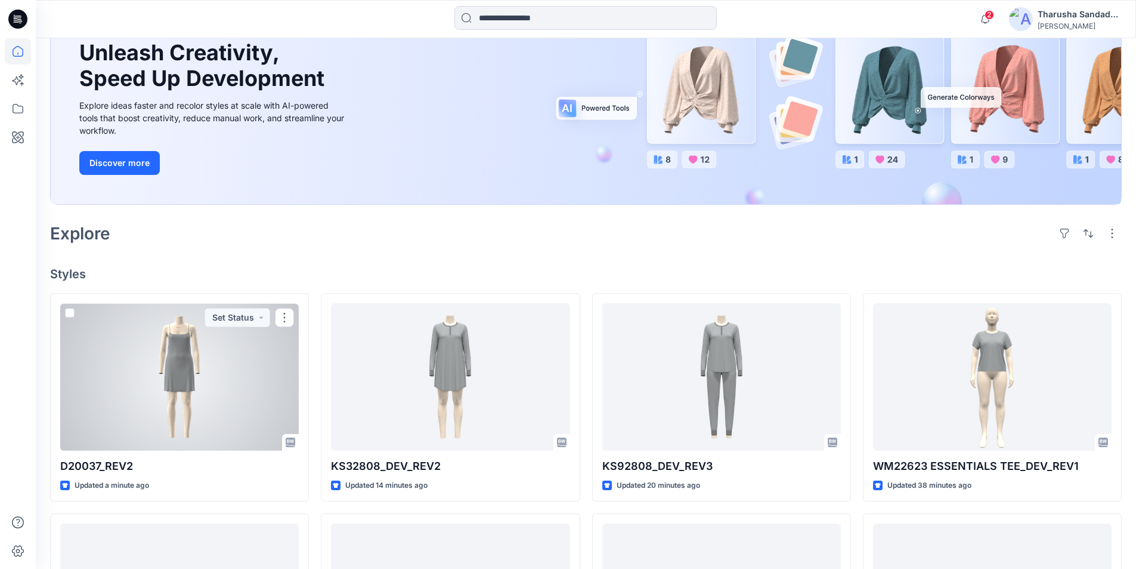
click at [167, 396] on div at bounding box center [179, 376] width 239 height 147
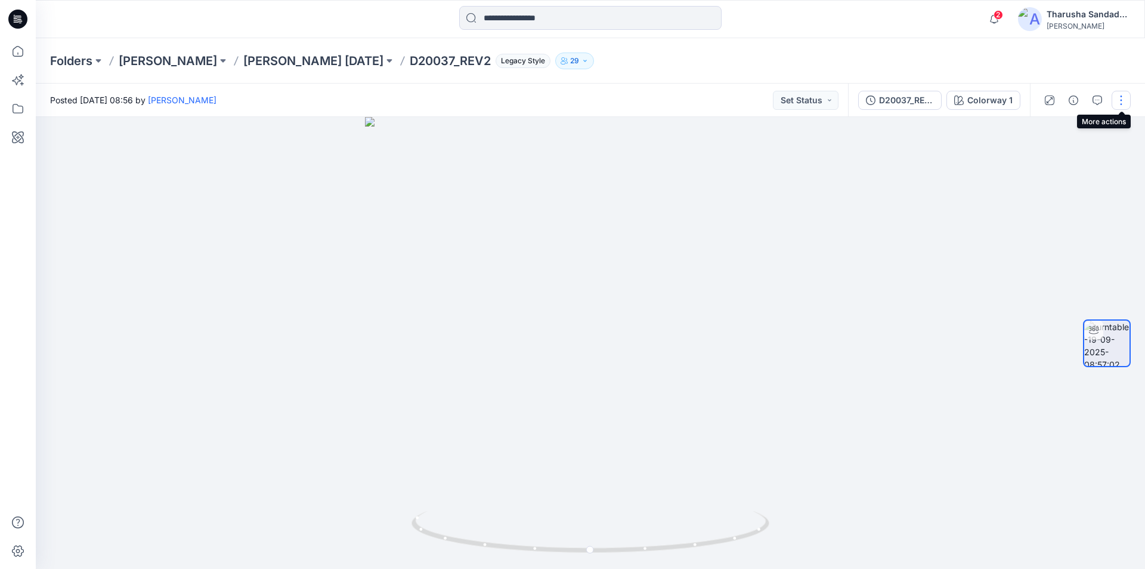
click at [1126, 98] on button "button" at bounding box center [1121, 100] width 19 height 19
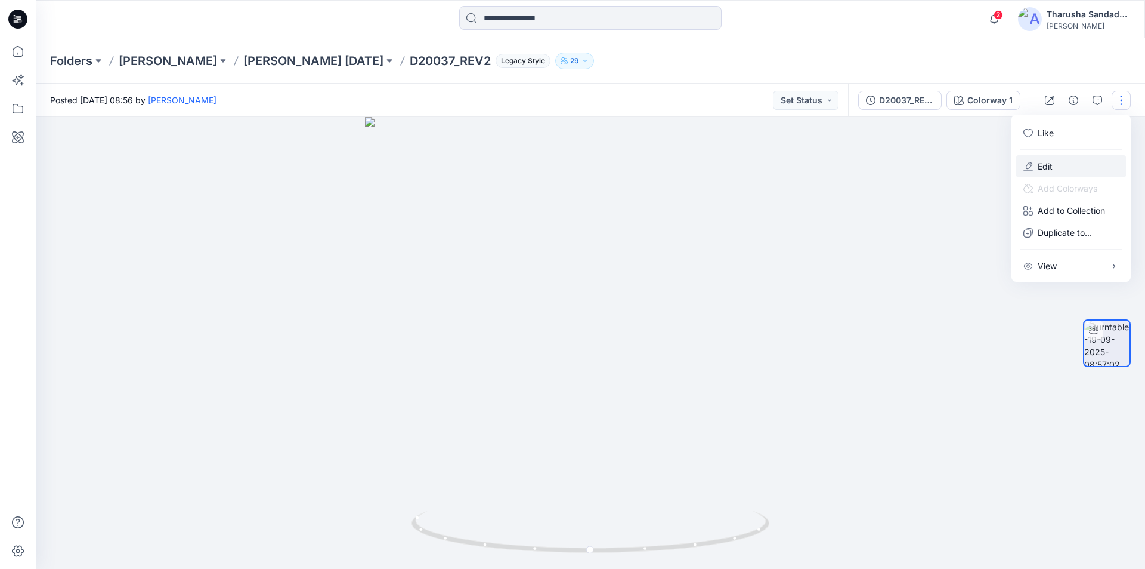
click at [1057, 169] on button "Edit" at bounding box center [1072, 166] width 110 height 22
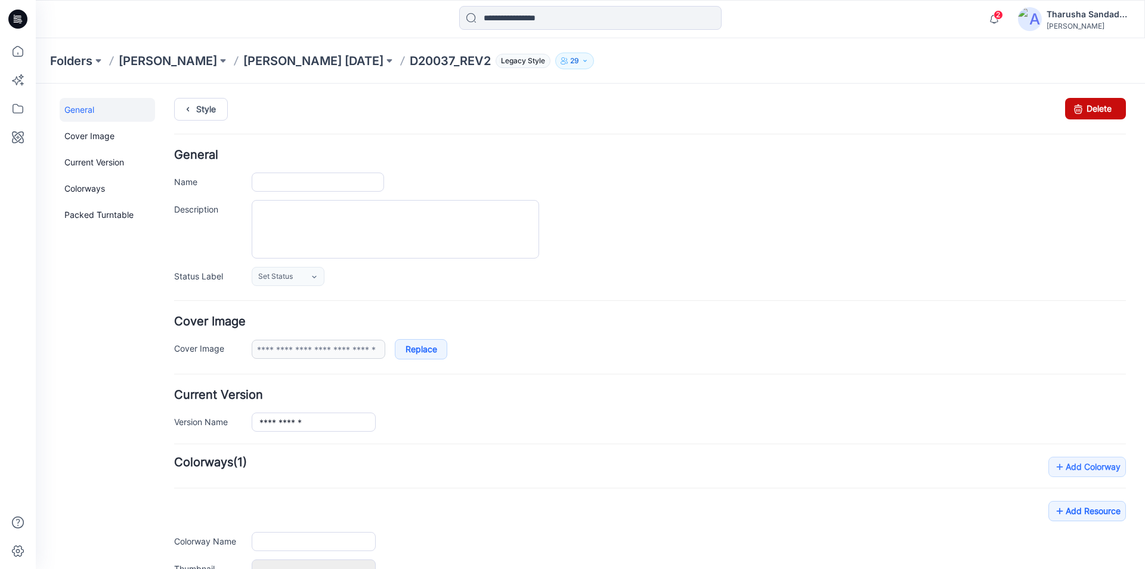
type input "**********"
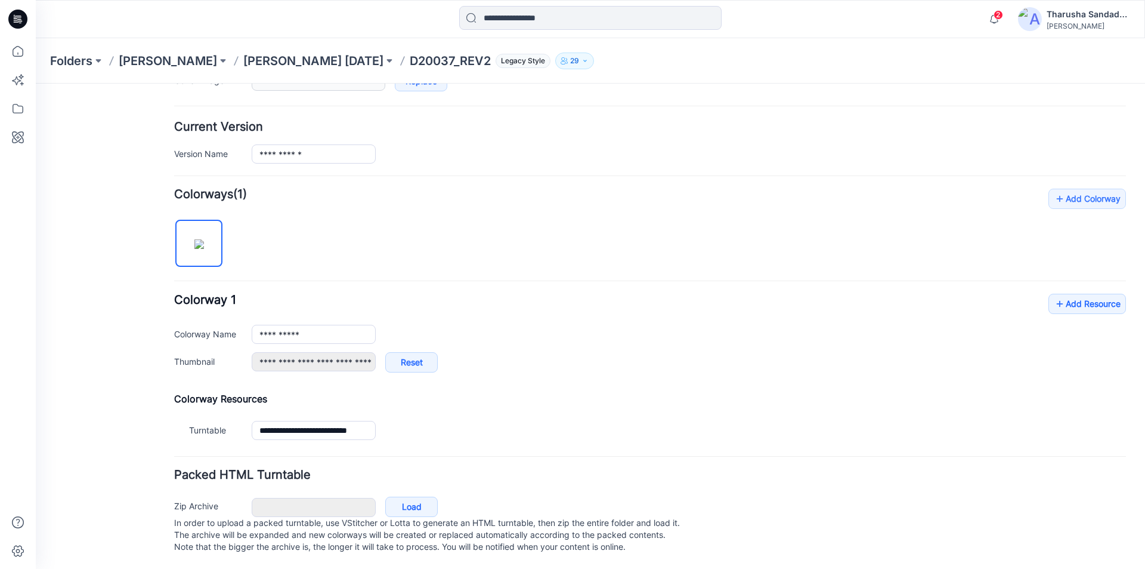
scroll to position [280, 0]
click at [1069, 294] on link "Add Resource" at bounding box center [1088, 304] width 78 height 20
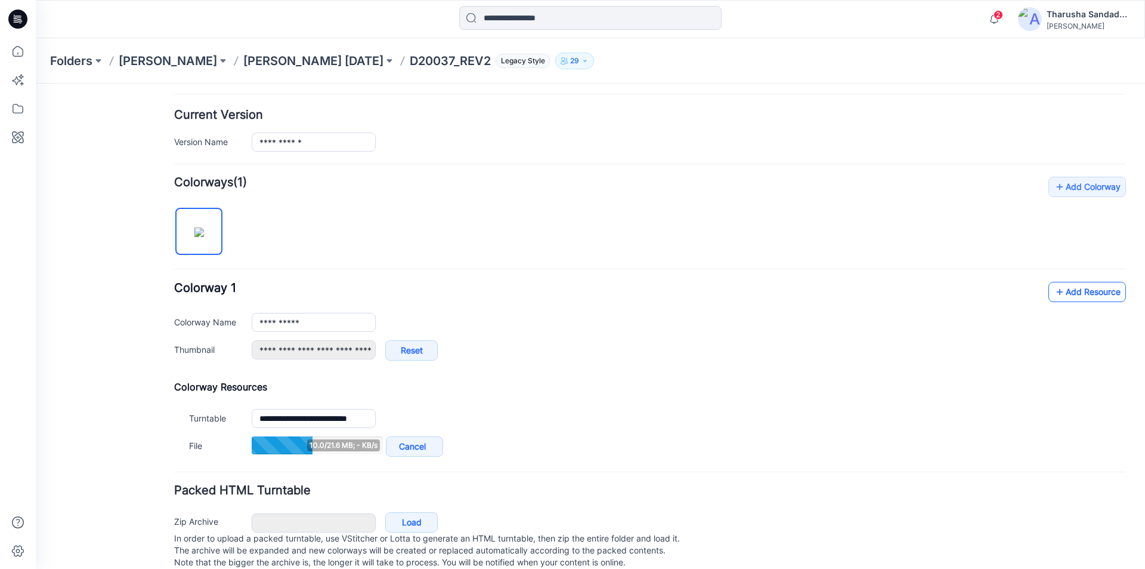
click at [1095, 294] on link "Add Resource" at bounding box center [1088, 292] width 78 height 20
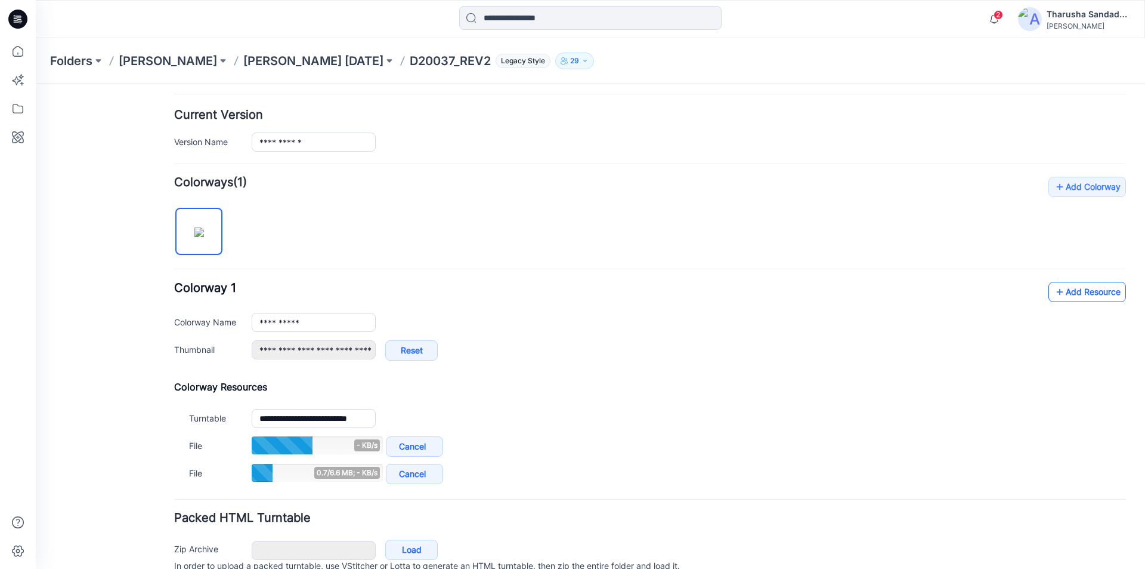
click at [1085, 289] on link "Add Resource" at bounding box center [1088, 292] width 78 height 20
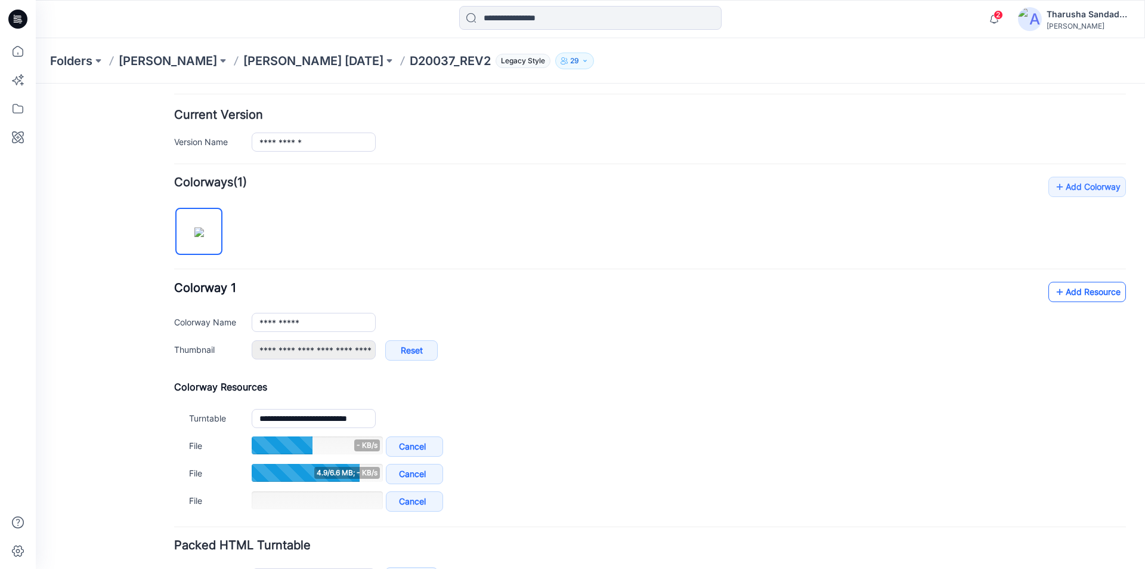
click at [1064, 284] on link "Add Resource" at bounding box center [1088, 292] width 78 height 20
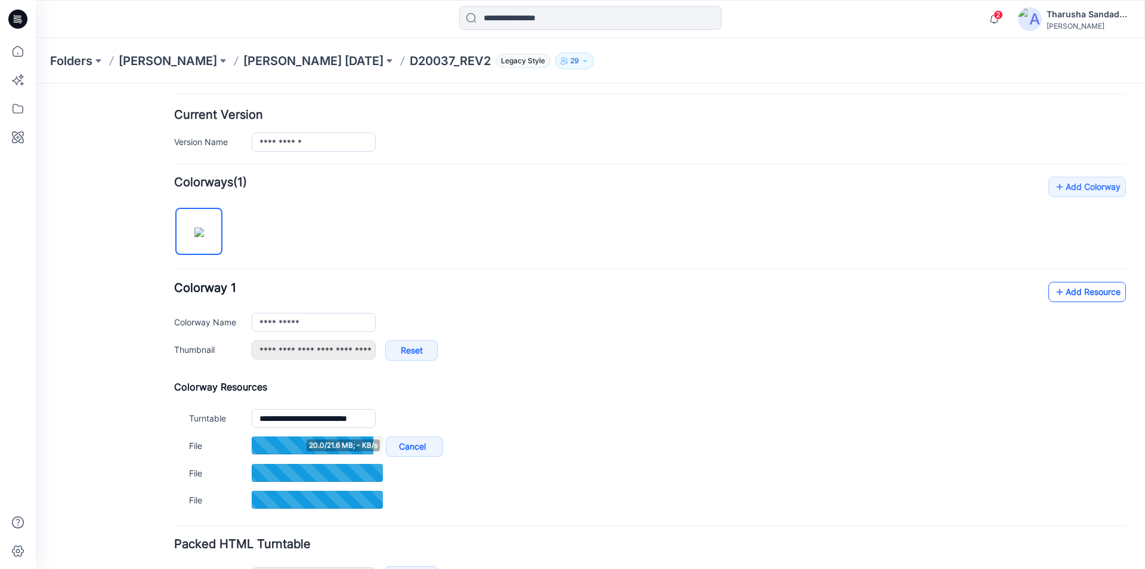
click at [1065, 299] on link "Add Resource" at bounding box center [1088, 292] width 78 height 20
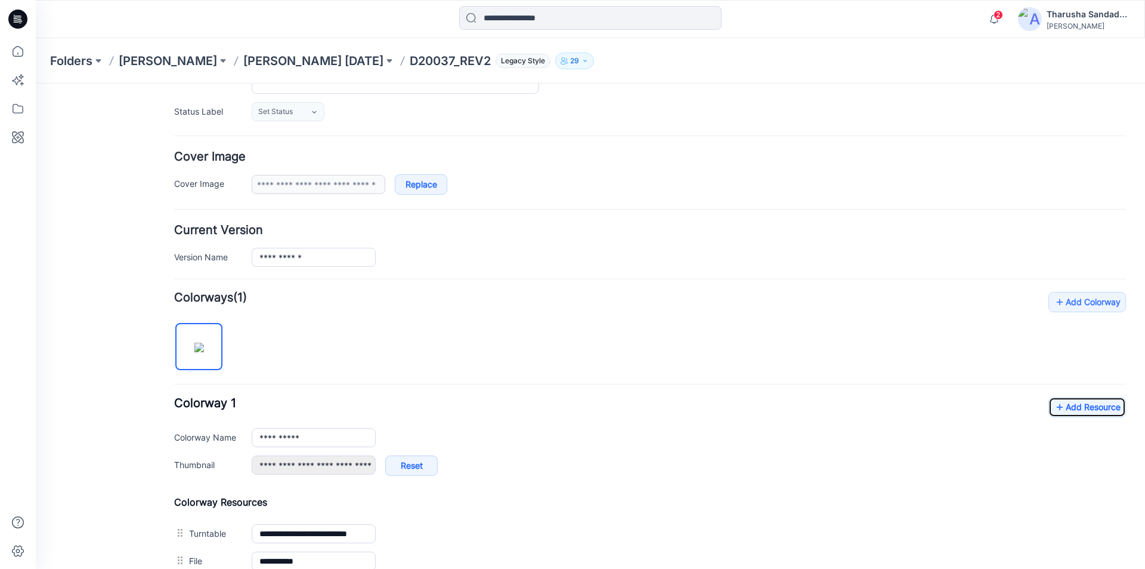
scroll to position [0, 0]
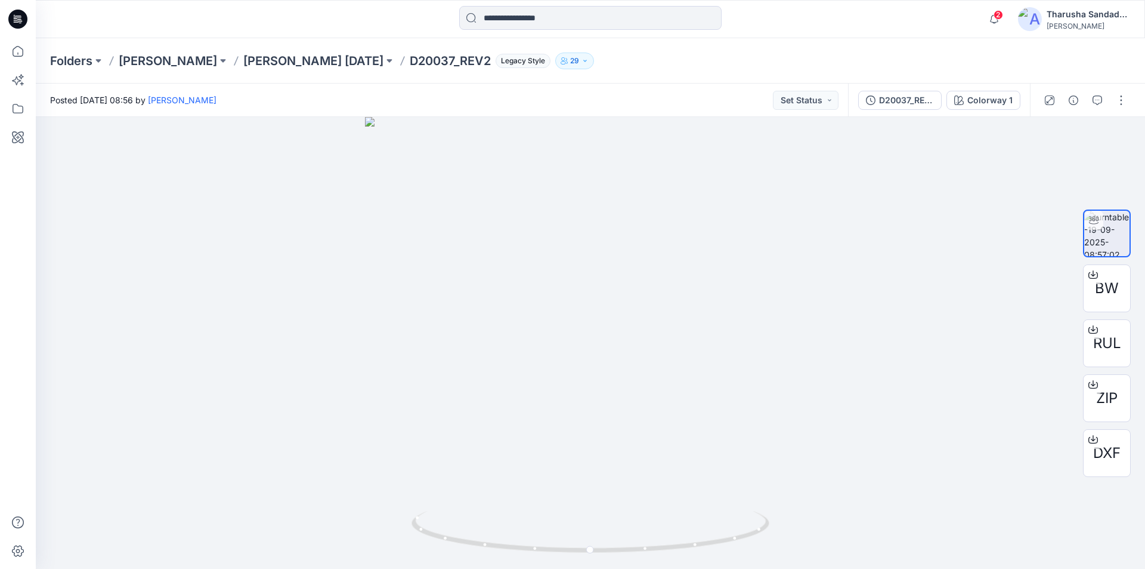
click at [18, 20] on icon at bounding box center [19, 19] width 5 height 1
